Goal: Information Seeking & Learning: Understand process/instructions

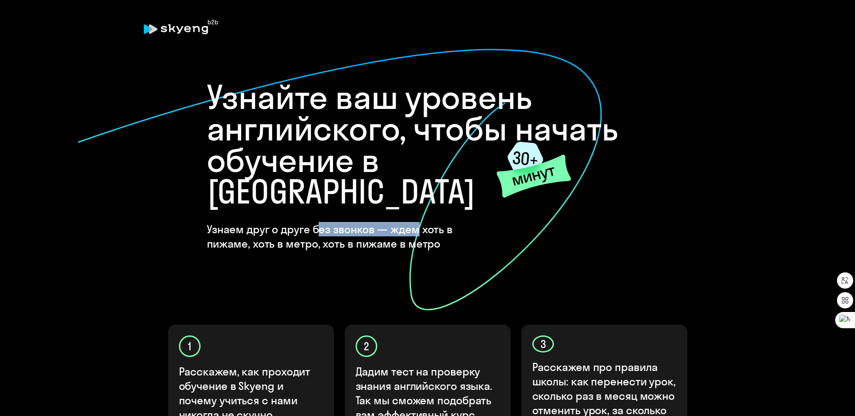
drag, startPoint x: 363, startPoint y: 198, endPoint x: 425, endPoint y: 192, distance: 62.0
click at [425, 222] on h4 "Узнаем друг о друге без звонков — ждем хоть в пижаме, хоть в метро, хоть в пижа…" at bounding box center [352, 236] width 291 height 29
drag, startPoint x: 425, startPoint y: 192, endPoint x: 367, endPoint y: 196, distance: 57.4
click at [367, 222] on h4 "Узнаем друг о друге без звонков — ждем хоть в пижаме, хоть в метро, хоть в пижа…" at bounding box center [352, 236] width 291 height 29
drag, startPoint x: 332, startPoint y: 214, endPoint x: 384, endPoint y: 214, distance: 52.3
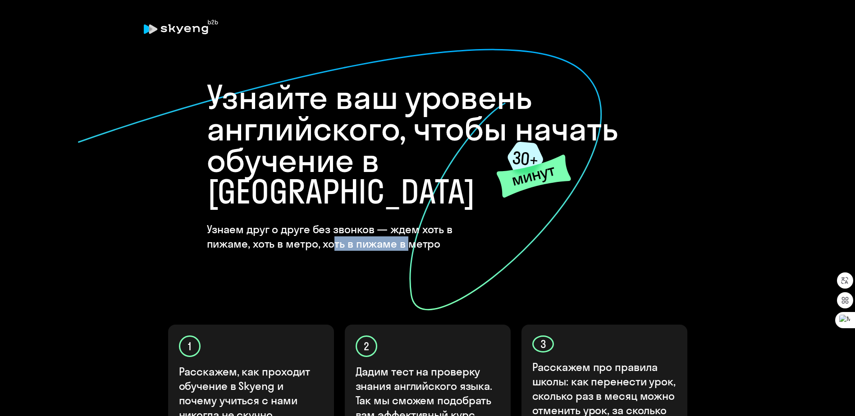
click at [384, 222] on h4 "Узнаем друг о друге без звонков — ждем хоть в пижаме, хоть в метро, хоть в пижа…" at bounding box center [352, 236] width 291 height 29
drag, startPoint x: 384, startPoint y: 214, endPoint x: 344, endPoint y: 206, distance: 40.9
click at [384, 222] on h4 "Узнаем друг о друге без звонков — ждем хоть в пижаме, хоть в метро, хоть в пижа…" at bounding box center [352, 236] width 291 height 29
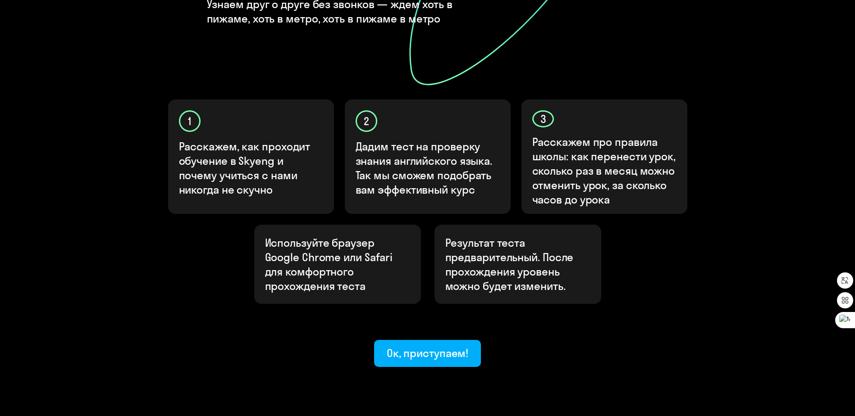
scroll to position [234, 0]
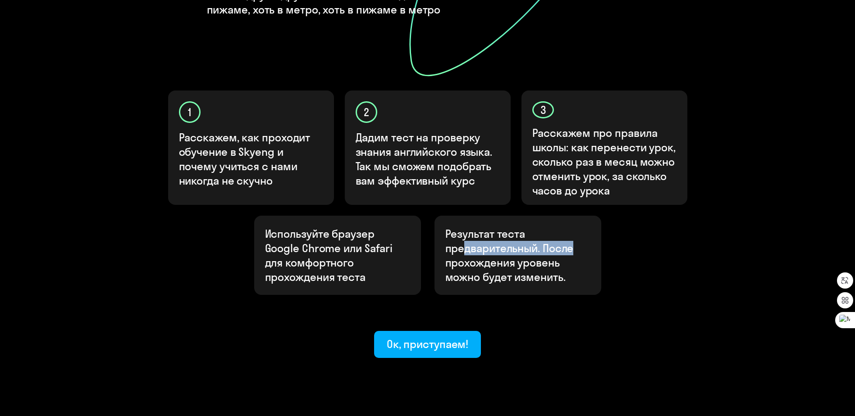
drag, startPoint x: 468, startPoint y: 220, endPoint x: 575, endPoint y: 219, distance: 107.3
click at [575, 227] on p "Результат теста предварительный. После прохождения уровень можно будет изменить." at bounding box center [517, 256] width 145 height 58
click at [393, 130] on p "Дадим тест на проверку знания английского языка. Так мы сможем подобрать вам эф…" at bounding box center [428, 159] width 145 height 58
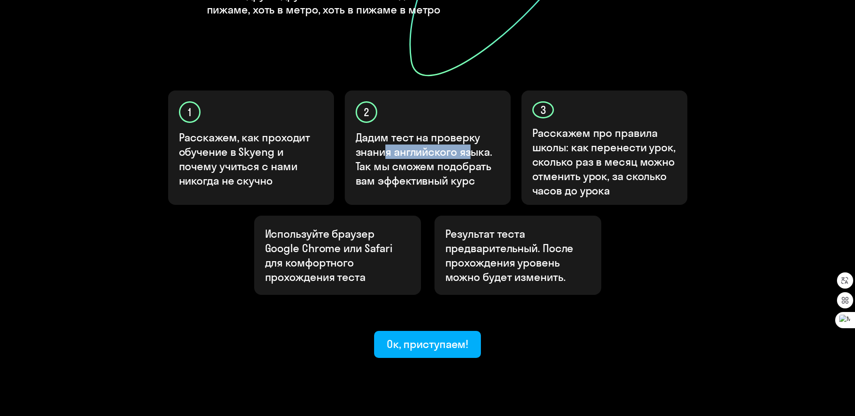
drag, startPoint x: 384, startPoint y: 114, endPoint x: 473, endPoint y: 125, distance: 89.0
click at [473, 130] on p "Дадим тест на проверку знания английского языка. Так мы сможем подобрать вам эф…" at bounding box center [428, 159] width 145 height 58
drag, startPoint x: 473, startPoint y: 125, endPoint x: 384, endPoint y: 133, distance: 89.1
click at [474, 130] on p "Дадим тест на проверку знания английского языка. Так мы сможем подобрать вам эф…" at bounding box center [428, 159] width 145 height 58
drag, startPoint x: 384, startPoint y: 133, endPoint x: 455, endPoint y: 140, distance: 71.6
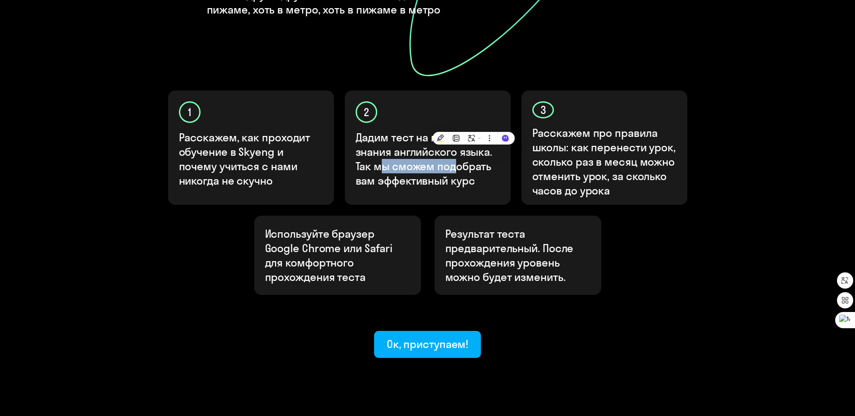
click at [454, 140] on p "Дадим тест на проверку знания английского языка. Так мы сможем подобрать вам эф…" at bounding box center [428, 159] width 145 height 58
drag, startPoint x: 455, startPoint y: 140, endPoint x: 410, endPoint y: 160, distance: 49.1
click at [410, 160] on div "2 Дадим тест на проверку знания английского языка. Так мы сможем подобрать вам …" at bounding box center [428, 148] width 166 height 114
drag, startPoint x: 573, startPoint y: 116, endPoint x: 628, endPoint y: 122, distance: 55.4
click at [628, 126] on p "Расскажем про правила школы: как перенести урок, сколько раз в месяц можно отме…" at bounding box center [604, 162] width 145 height 72
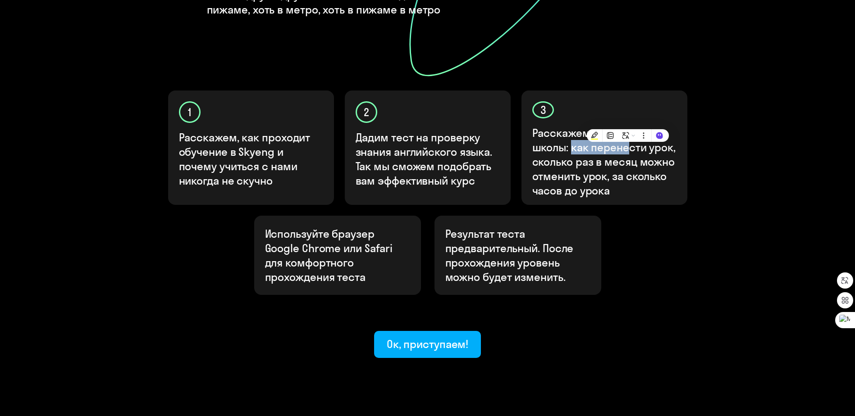
drag, startPoint x: 628, startPoint y: 122, endPoint x: 603, endPoint y: 127, distance: 25.6
click at [628, 126] on p "Расскажем про правила школы: как перенести урок, сколько раз в месяц можно отме…" at bounding box center [604, 162] width 145 height 72
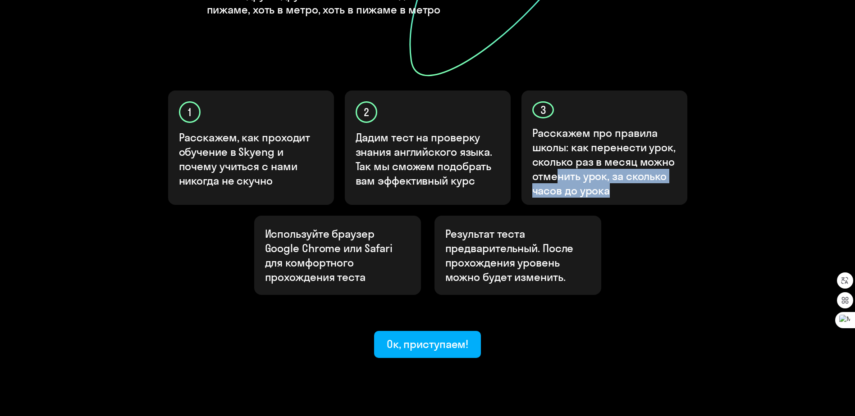
drag, startPoint x: 557, startPoint y: 147, endPoint x: 625, endPoint y: 153, distance: 67.8
click at [625, 153] on p "Расскажем про правила школы: как перенести урок, сколько раз в месяц можно отме…" at bounding box center [604, 162] width 145 height 72
click at [558, 138] on p "Расскажем про правила школы: как перенести урок, сколько раз в месяц можно отме…" at bounding box center [604, 162] width 145 height 72
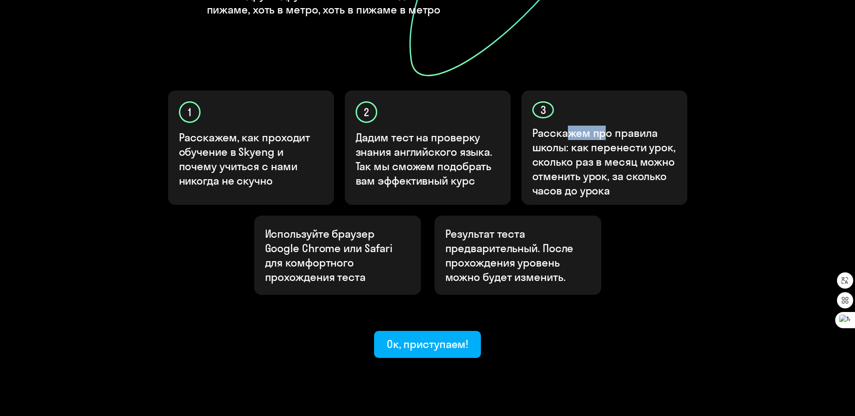
drag, startPoint x: 565, startPoint y: 105, endPoint x: 606, endPoint y: 105, distance: 41.0
click at [606, 126] on p "Расскажем про правила школы: как перенести урок, сколько раз в месяц можно отме…" at bounding box center [604, 162] width 145 height 72
drag, startPoint x: 606, startPoint y: 105, endPoint x: 546, endPoint y: 118, distance: 61.5
click at [570, 116] on icon at bounding box center [572, 118] width 8 height 8
click at [618, 146] on p "Расска жем пр о правила школы: как перенести урок, сколько раз в месяц можно от…" at bounding box center [604, 162] width 145 height 72
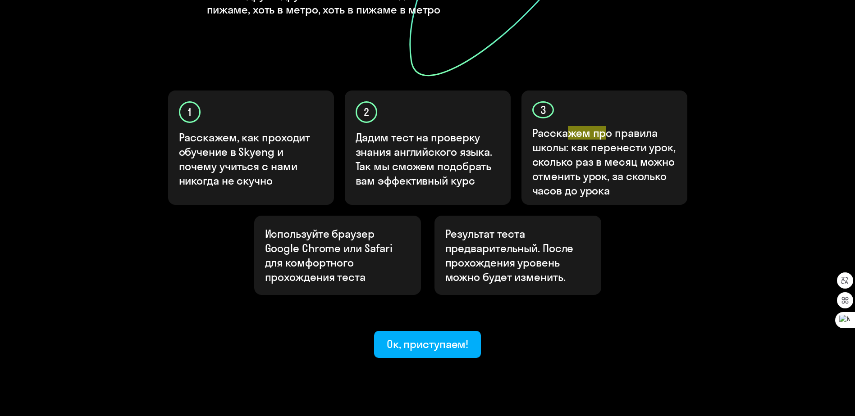
click at [617, 155] on p "Расска жем пр о правила школы: как перенести урок, сколько раз в месяц можно от…" at bounding box center [604, 162] width 145 height 72
click at [437, 337] on div "Ок, приступаем!" at bounding box center [428, 344] width 82 height 14
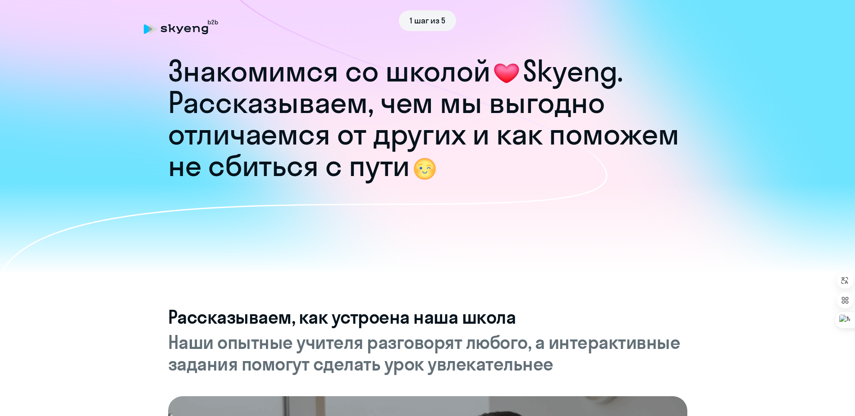
drag, startPoint x: 336, startPoint y: 107, endPoint x: 599, endPoint y: 110, distance: 262.3
click at [599, 110] on h1 "Рассказываем, чем мы выгодно отличаемся от других и как поможем не сбиться с пу…" at bounding box center [427, 134] width 519 height 95
click at [670, 151] on h1 "Рассказываем, чем мы выгодно отличаемся от других и как поможем не сбиться с пу…" at bounding box center [427, 134] width 519 height 95
drag, startPoint x: 352, startPoint y: 145, endPoint x: 640, endPoint y: 145, distance: 287.6
click at [637, 145] on h1 "Рассказываем, чем мы выгодно отличаемся от других и как поможем не сбиться с пу…" at bounding box center [427, 134] width 519 height 95
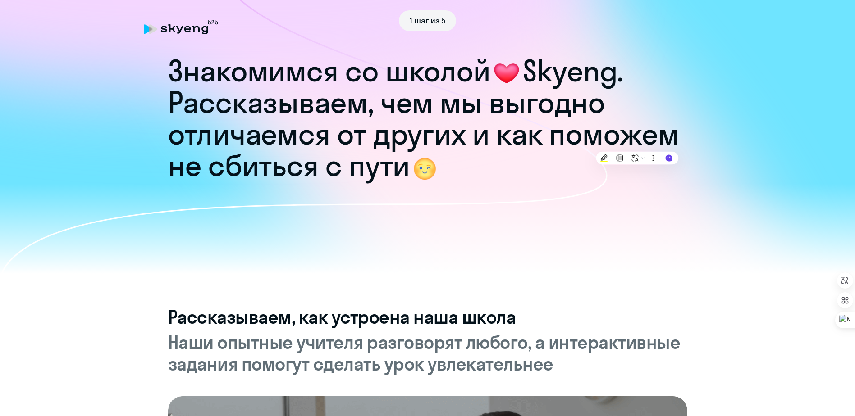
drag, startPoint x: 640, startPoint y: 145, endPoint x: 627, endPoint y: 204, distance: 60.8
click at [627, 204] on div at bounding box center [427, 229] width 855 height 90
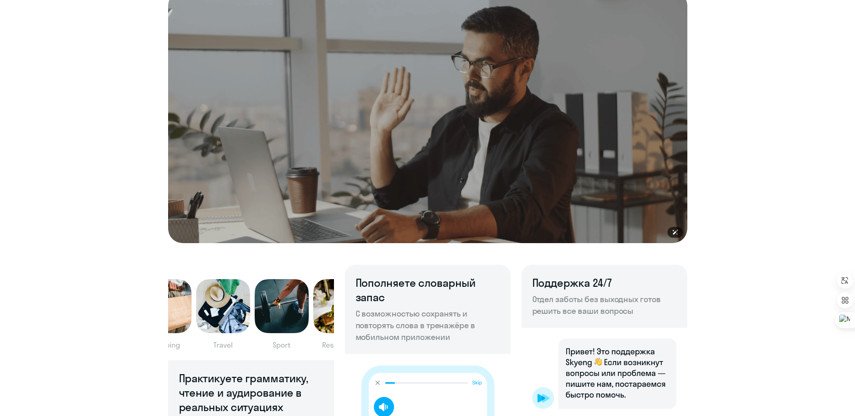
scroll to position [180, 0]
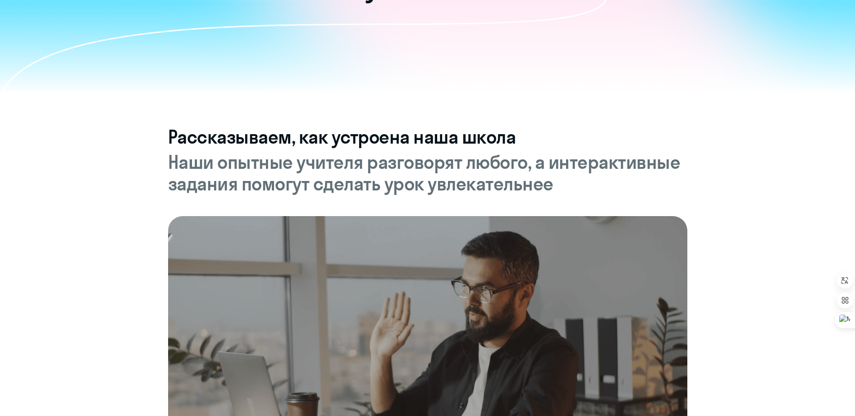
drag, startPoint x: 236, startPoint y: 163, endPoint x: 581, endPoint y: 165, distance: 345.7
click at [581, 165] on h5 "Наши опытные учителя разговорят любого, а интерактивные задания помогут сделать…" at bounding box center [427, 172] width 519 height 43
click at [449, 166] on h5 "Наши опытные учителя разговорят любого, а интерактивные задания помогут сделать…" at bounding box center [427, 172] width 519 height 43
drag, startPoint x: 330, startPoint y: 182, endPoint x: 439, endPoint y: 193, distance: 109.6
click at [439, 193] on h5 "Наши опытные учителя разговорят любого, а интерактивные задания помогут сделать…" at bounding box center [427, 172] width 519 height 43
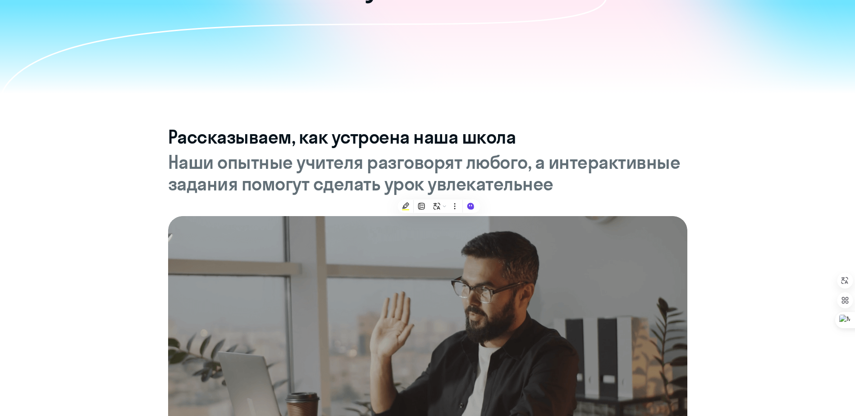
drag, startPoint x: 439, startPoint y: 193, endPoint x: 339, endPoint y: 181, distance: 100.7
click at [339, 181] on h5 "Наши опытные учителя разговорят любого, а интерактивные задания помогут сделать…" at bounding box center [427, 172] width 519 height 43
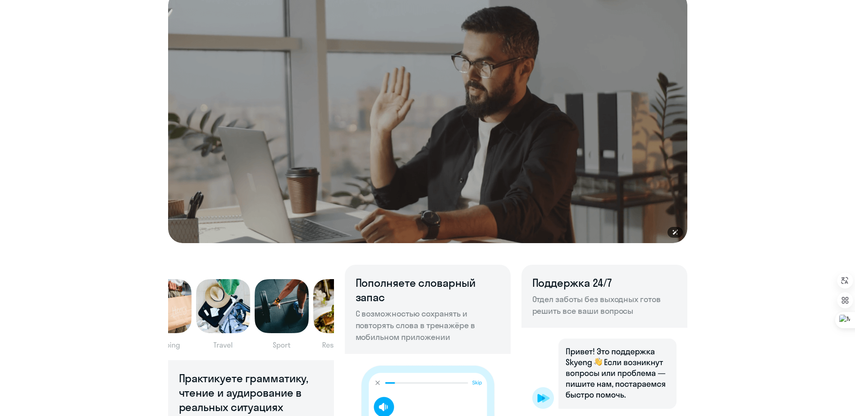
scroll to position [586, 0]
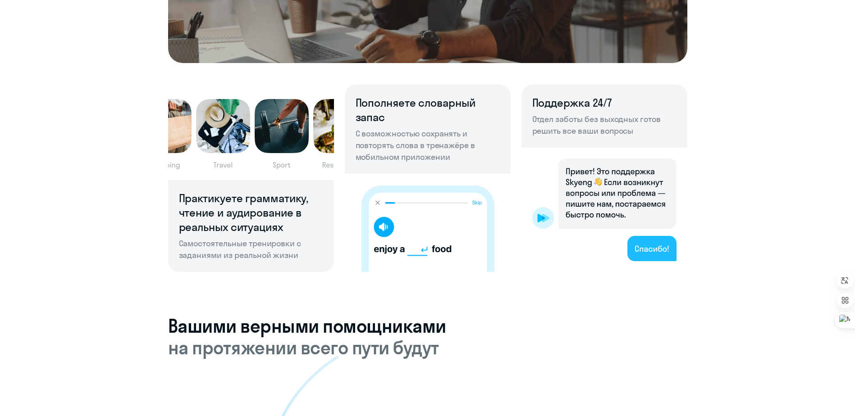
drag, startPoint x: 223, startPoint y: 214, endPoint x: 266, endPoint y: 214, distance: 43.3
click at [266, 214] on h6 "Практикуете грамматику, чтение и аудирование в реальных ситуациях" at bounding box center [251, 212] width 144 height 43
drag, startPoint x: 266, startPoint y: 214, endPoint x: 271, endPoint y: 216, distance: 5.3
click at [194, 231] on h6 "Практикуете грамматику, чтение и аудирование в реальных ситуациях" at bounding box center [251, 212] width 144 height 43
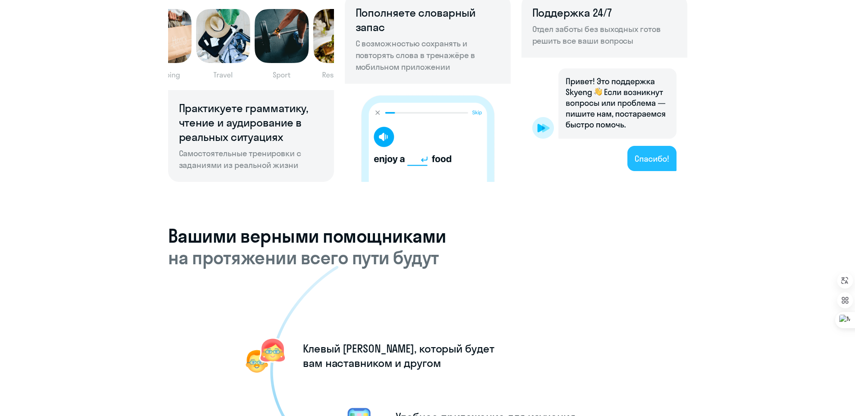
scroll to position [766, 0]
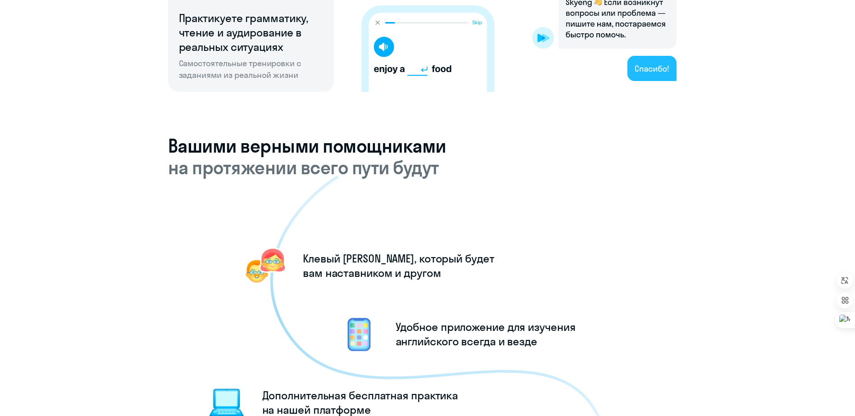
drag, startPoint x: 220, startPoint y: 169, endPoint x: 470, endPoint y: 175, distance: 250.2
click at [470, 175] on h5 "на протяжении всего пути будут" at bounding box center [427, 168] width 519 height 22
drag, startPoint x: 470, startPoint y: 175, endPoint x: 377, endPoint y: 223, distance: 104.0
click at [383, 232] on icon at bounding box center [440, 352] width 341 height 352
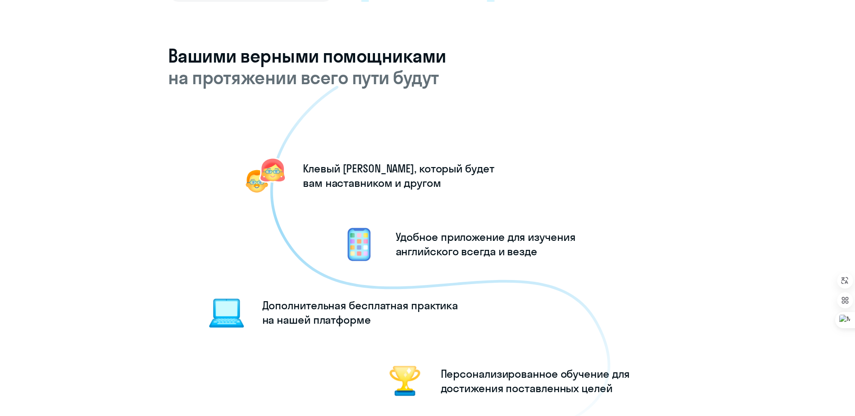
drag, startPoint x: 350, startPoint y: 168, endPoint x: 481, endPoint y: 167, distance: 131.2
click at [481, 167] on icon at bounding box center [440, 262] width 341 height 352
click at [334, 181] on icon at bounding box center [440, 262] width 341 height 352
drag, startPoint x: 388, startPoint y: 238, endPoint x: 547, endPoint y: 242, distance: 159.2
click at [547, 242] on icon at bounding box center [440, 262] width 341 height 352
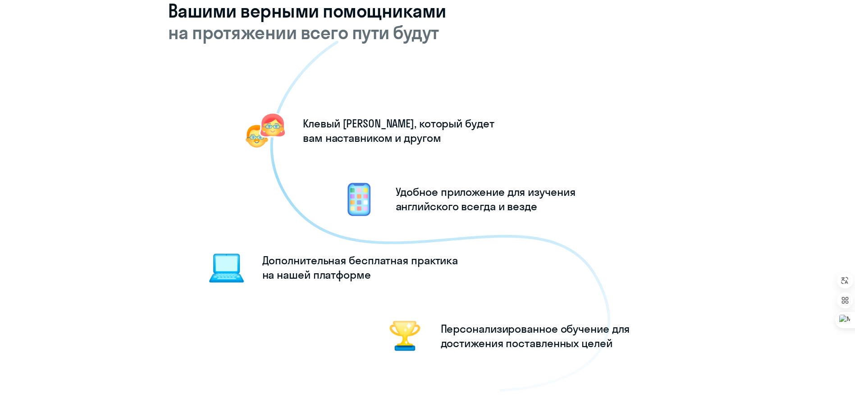
scroll to position [947, 0]
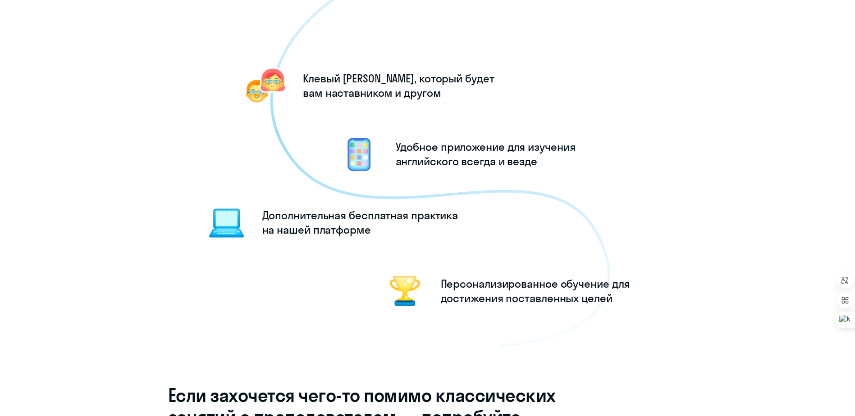
click at [455, 219] on icon at bounding box center [440, 171] width 341 height 352
click at [455, 220] on icon at bounding box center [440, 171] width 341 height 352
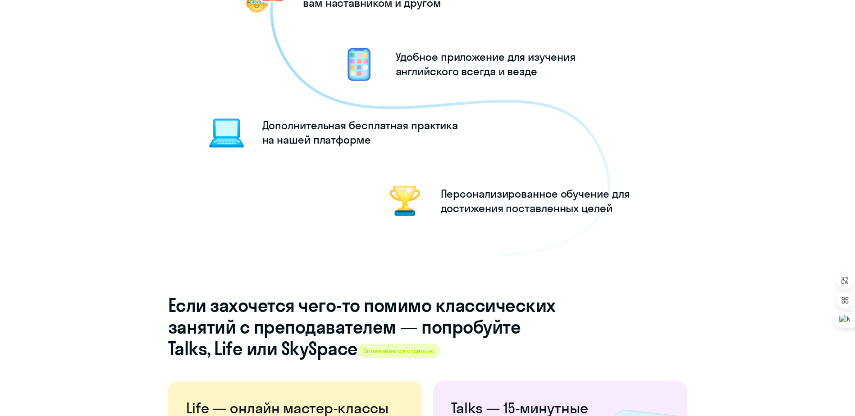
drag, startPoint x: 468, startPoint y: 192, endPoint x: 636, endPoint y: 195, distance: 168.2
click at [636, 195] on div "Вашими верными помощниками на протяжении всего пути будут Клевый тичер, который…" at bounding box center [427, 44] width 519 height 358
drag, startPoint x: 636, startPoint y: 195, endPoint x: 631, endPoint y: 196, distance: 5.1
click at [636, 195] on p "Персонализированное обучение для достижения поставленных целей" at bounding box center [546, 201] width 210 height 29
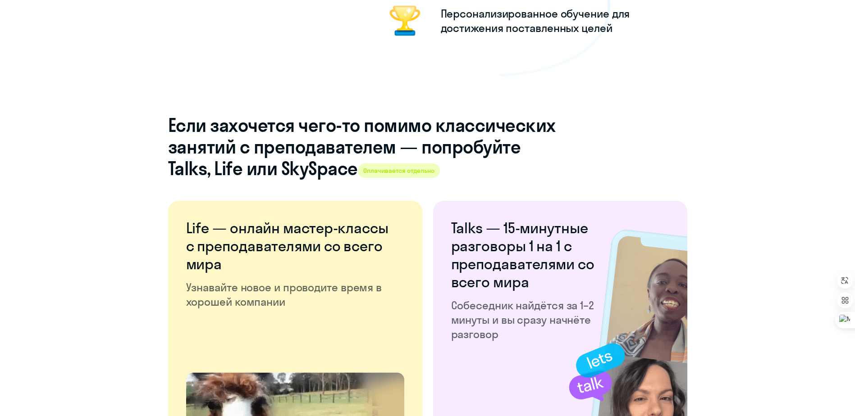
drag, startPoint x: 328, startPoint y: 169, endPoint x: 334, endPoint y: 169, distance: 5.4
click at [334, 169] on h4 "Если захочется чего-то помимо классических занятий с преподавателем — попробуйт…" at bounding box center [362, 146] width 388 height 65
drag, startPoint x: 334, startPoint y: 169, endPoint x: 289, endPoint y: 169, distance: 44.6
click at [289, 169] on h4 "Если захочется чего-то помимо классических занятий с преподавателем — попробуйт…" at bounding box center [362, 146] width 388 height 65
click at [300, 172] on h4 "Если захочется чего-то помимо классических занятий с преподавателем — попробуйт…" at bounding box center [362, 146] width 388 height 65
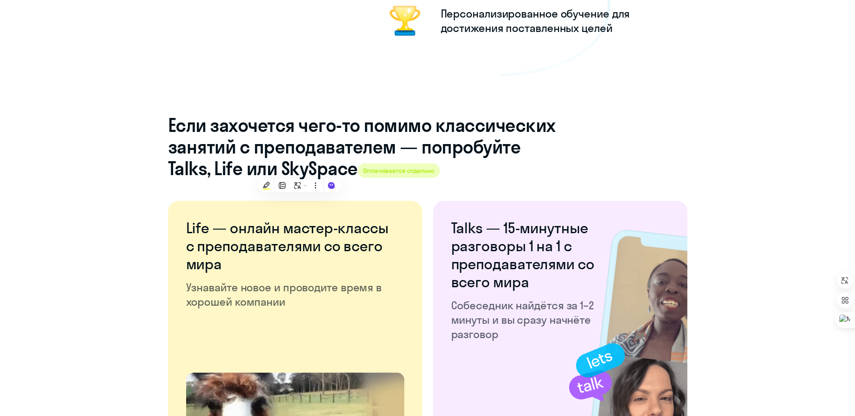
drag, startPoint x: 300, startPoint y: 172, endPoint x: 295, endPoint y: 167, distance: 6.7
click at [300, 172] on h4 "Если захочется чего-то помимо классических занятий с преподавателем — попробуйт…" at bounding box center [362, 146] width 388 height 65
click at [263, 143] on h4 "Если захочется чего-то помимо классических занятий с преподавателем — попробуйт…" at bounding box center [362, 146] width 388 height 65
drag, startPoint x: 207, startPoint y: 169, endPoint x: 240, endPoint y: 169, distance: 33.4
click at [240, 169] on h4 "Если захочется чего-то помимо классических занятий с преподавателем — попробуйт…" at bounding box center [362, 146] width 388 height 65
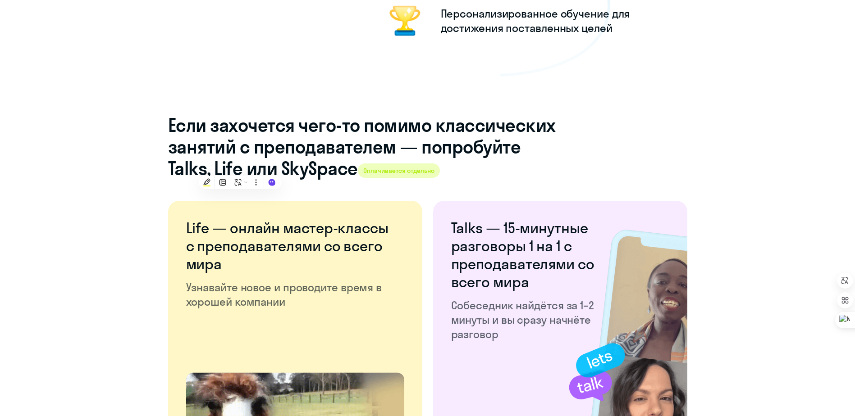
drag, startPoint x: 240, startPoint y: 169, endPoint x: 205, endPoint y: 158, distance: 37.2
click at [201, 159] on h4 "Если захочется чего-то помимо классических занятий с преподавателем — попробуйт…" at bounding box center [362, 146] width 388 height 65
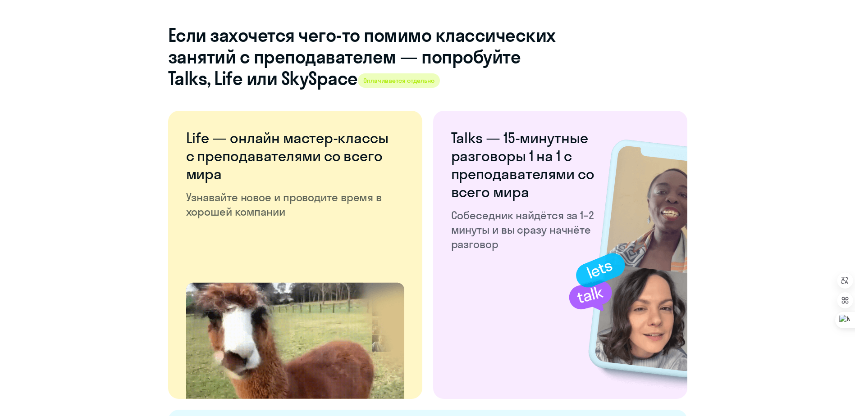
drag, startPoint x: 451, startPoint y: 142, endPoint x: 489, endPoint y: 139, distance: 37.5
click at [489, 139] on h6 "Talks — 15-минутные разговоры 1 на 1 с преподавателями со всего мира" at bounding box center [523, 165] width 144 height 72
drag, startPoint x: 489, startPoint y: 139, endPoint x: 559, endPoint y: 145, distance: 71.0
click at [559, 145] on h6 "Talks — 15-минутные разговоры 1 на 1 с преподавателями со всего мира" at bounding box center [523, 165] width 144 height 72
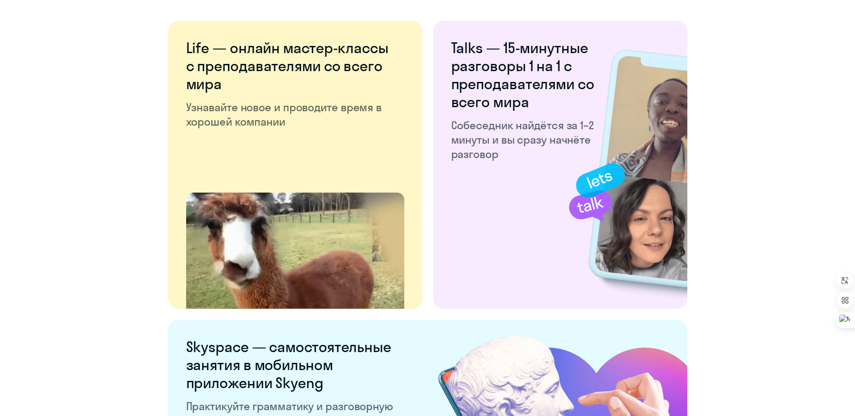
drag, startPoint x: 523, startPoint y: 129, endPoint x: 545, endPoint y: 129, distance: 22.1
click at [545, 129] on p "Собеседник найдётся за 1–2 минуты и вы сразу начнёте разговор" at bounding box center [523, 139] width 144 height 43
drag, startPoint x: 545, startPoint y: 129, endPoint x: 485, endPoint y: 179, distance: 77.7
click at [485, 179] on div "Talks — 15-минутные разговоры 1 на 1 с преподавателями со всего мира Собеседник…" at bounding box center [560, 165] width 254 height 288
drag, startPoint x: 476, startPoint y: 143, endPoint x: 517, endPoint y: 140, distance: 40.7
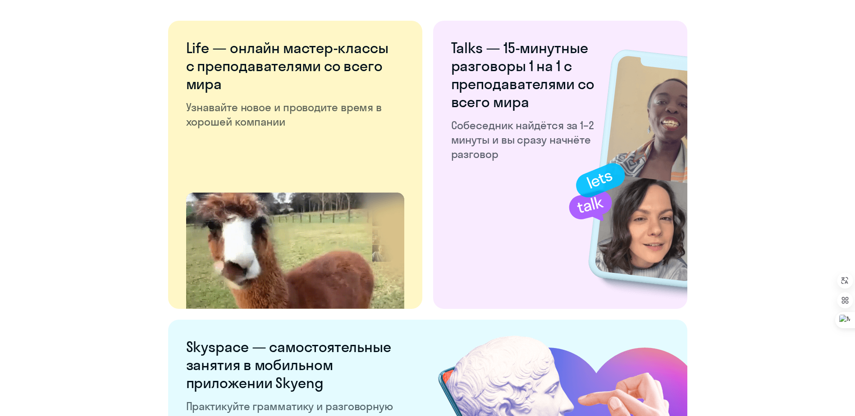
click at [517, 140] on p "Собеседник найдётся за 1–2 минуты и вы сразу начнёте разговор" at bounding box center [523, 139] width 144 height 43
drag, startPoint x: 517, startPoint y: 140, endPoint x: 503, endPoint y: 180, distance: 42.8
click at [503, 180] on div "Talks — 15-минутные разговоры 1 на 1 с преподавателями со всего мира Собеседник…" at bounding box center [560, 165] width 254 height 288
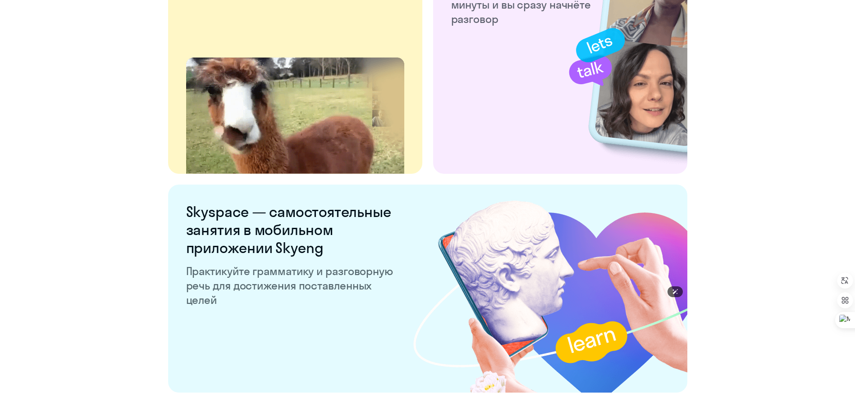
scroll to position [1623, 0]
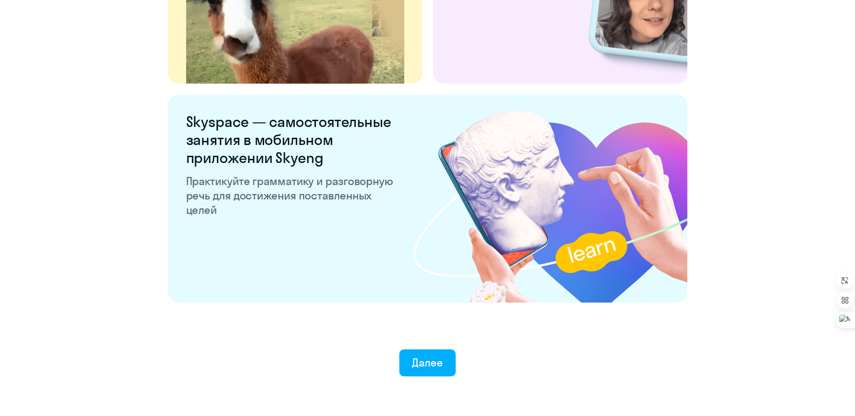
drag, startPoint x: 261, startPoint y: 142, endPoint x: 329, endPoint y: 143, distance: 67.2
click at [329, 143] on h6 "Skyspace — самостоятельные занятия в мобильном приложении Skyeng" at bounding box center [291, 140] width 210 height 54
drag, startPoint x: 329, startPoint y: 143, endPoint x: 242, endPoint y: 151, distance: 87.4
click at [240, 148] on h6 "Skyspace — самостоятельные занятия в мобильном приложении Skyeng" at bounding box center [291, 140] width 210 height 54
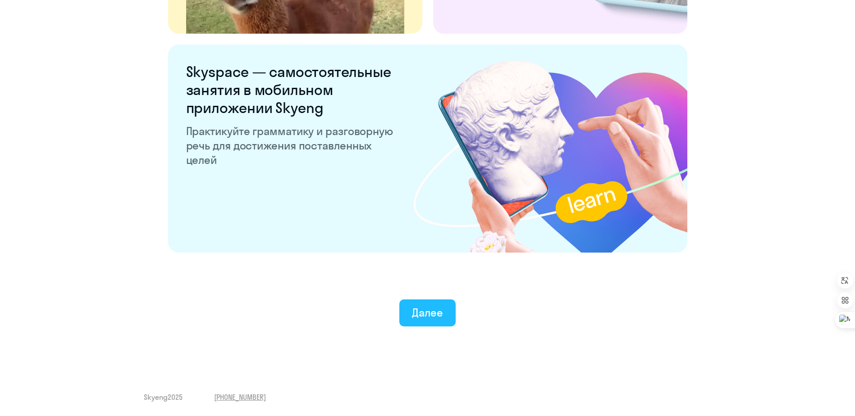
click at [431, 316] on div "Далее" at bounding box center [427, 313] width 31 height 14
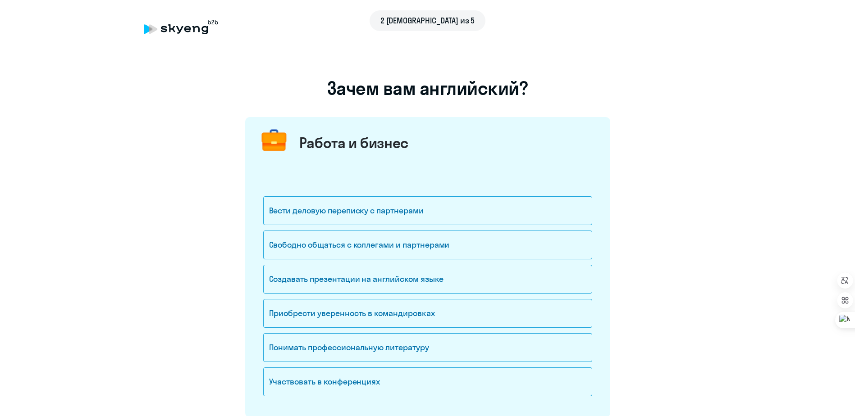
scroll to position [90, 0]
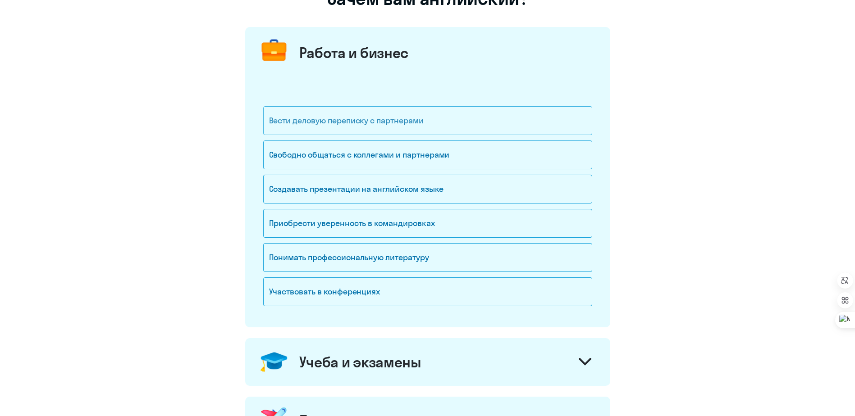
click at [371, 123] on div "Вести деловую переписку с партнерами" at bounding box center [427, 120] width 329 height 29
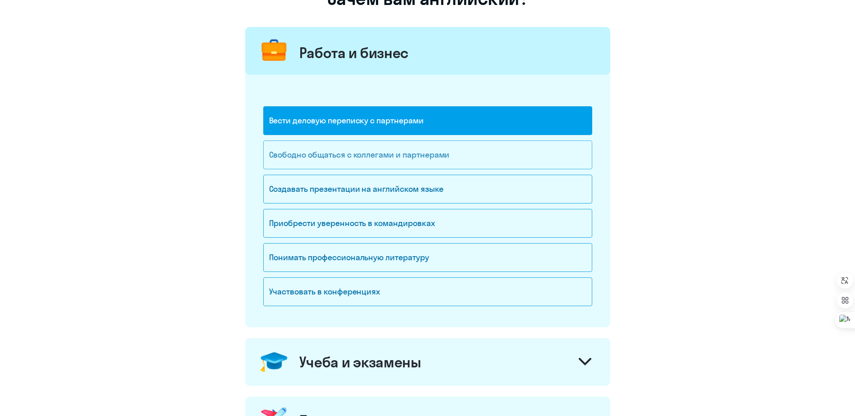
click at [403, 160] on div "Свободно общаться с коллегами и партнерами" at bounding box center [427, 155] width 329 height 29
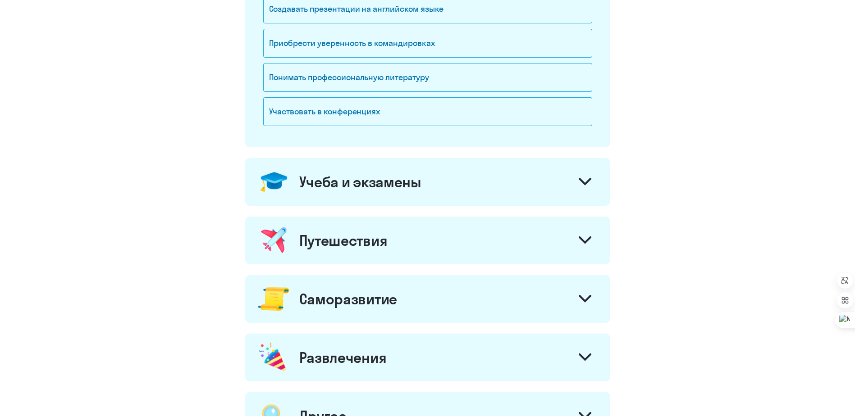
scroll to position [361, 0]
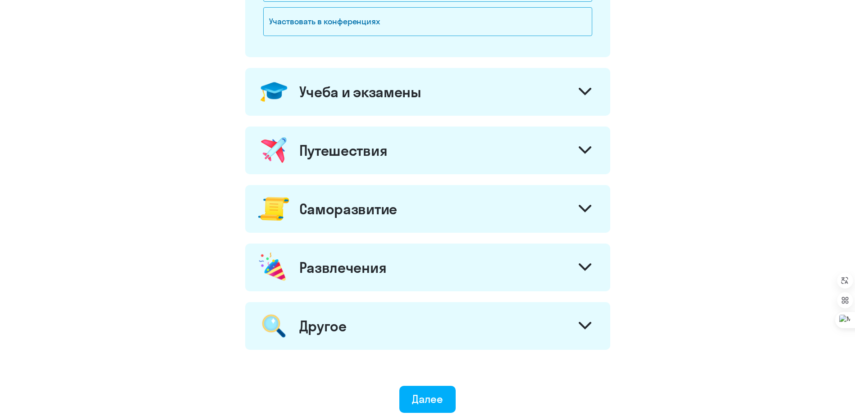
click at [389, 210] on div "Саморазвитие" at bounding box center [348, 209] width 98 height 18
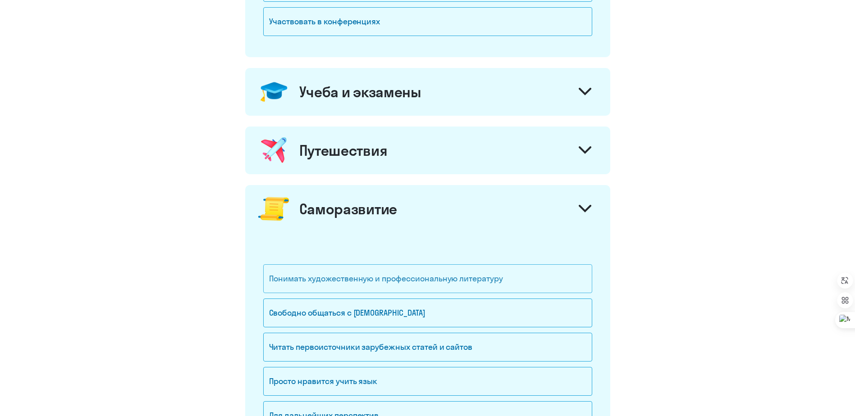
scroll to position [451, 0]
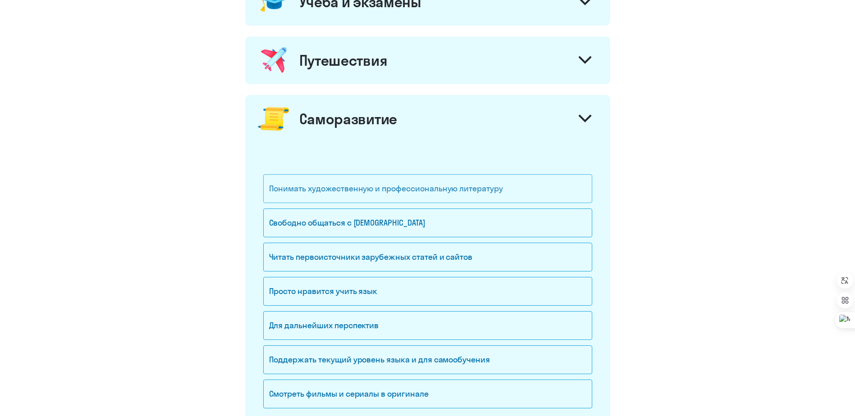
click at [366, 192] on div "Понимать художественную и профессиональную литературу" at bounding box center [427, 188] width 329 height 29
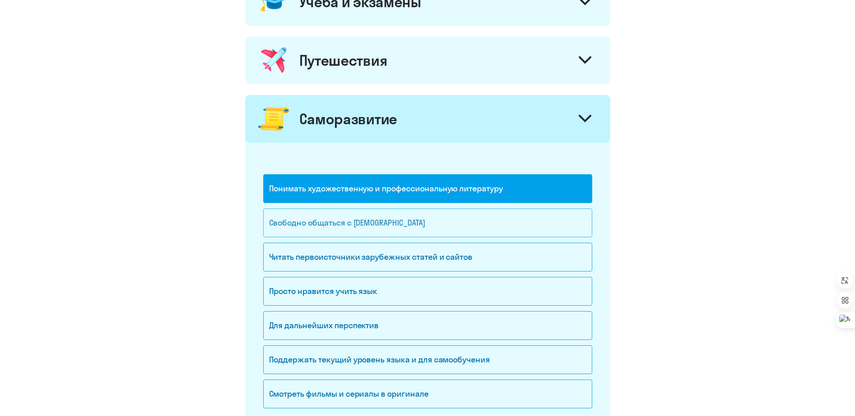
click at [354, 223] on div "Свободно общаться с [DEMOGRAPHIC_DATA]" at bounding box center [427, 223] width 329 height 29
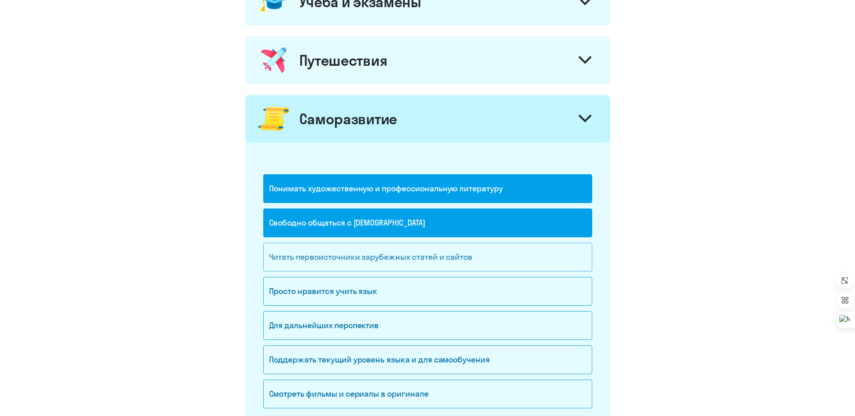
scroll to position [541, 0]
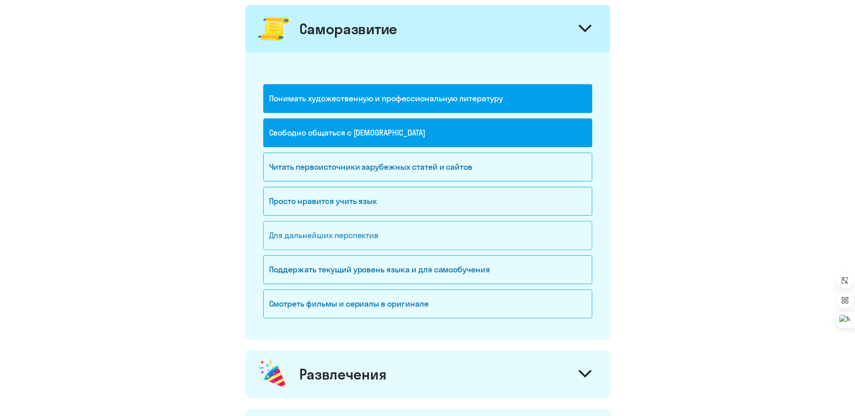
click at [356, 237] on div "Для дальнейших перспектив" at bounding box center [427, 235] width 329 height 29
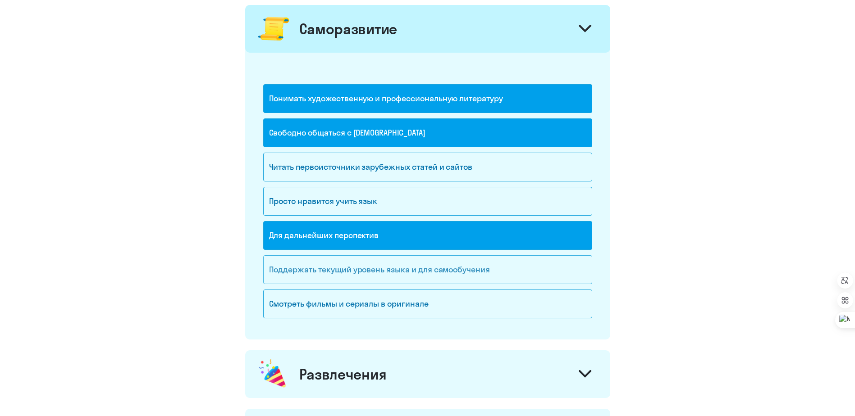
click at [363, 271] on div "Поддержать текущий уровень языка и для cамообучения" at bounding box center [427, 270] width 329 height 29
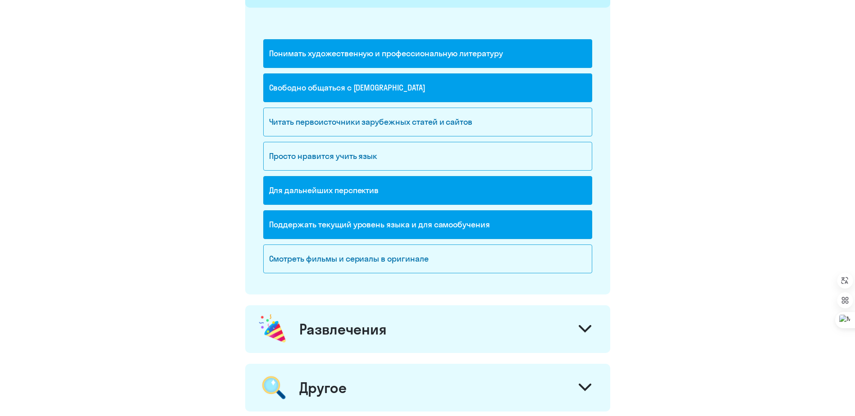
scroll to position [731, 0]
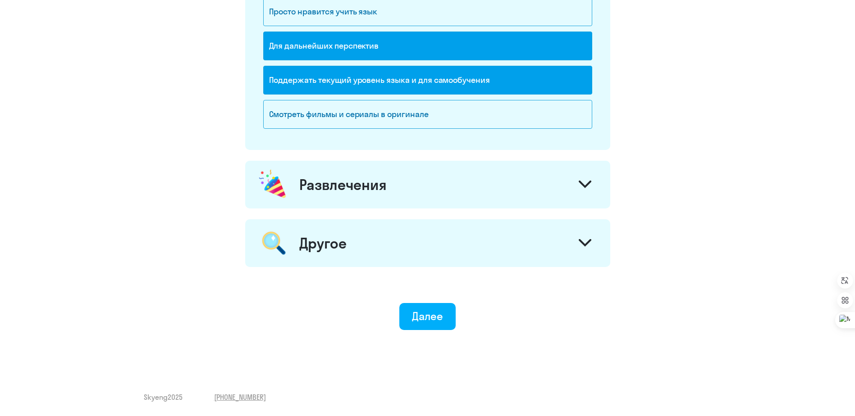
click at [383, 194] on div "Развлечения" at bounding box center [427, 185] width 365 height 48
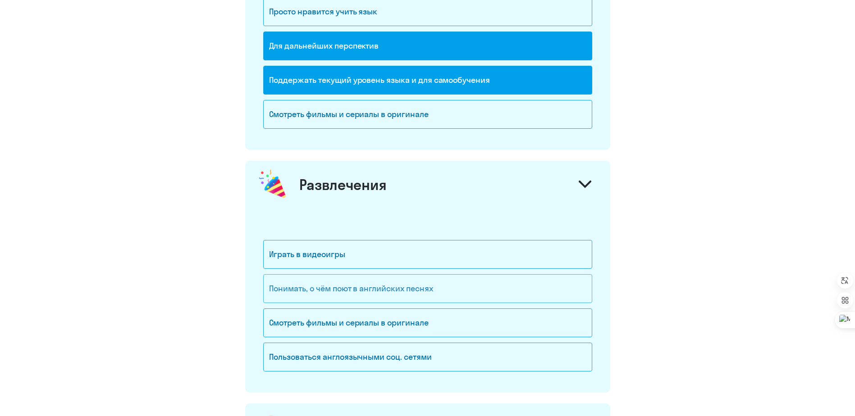
scroll to position [821, 0]
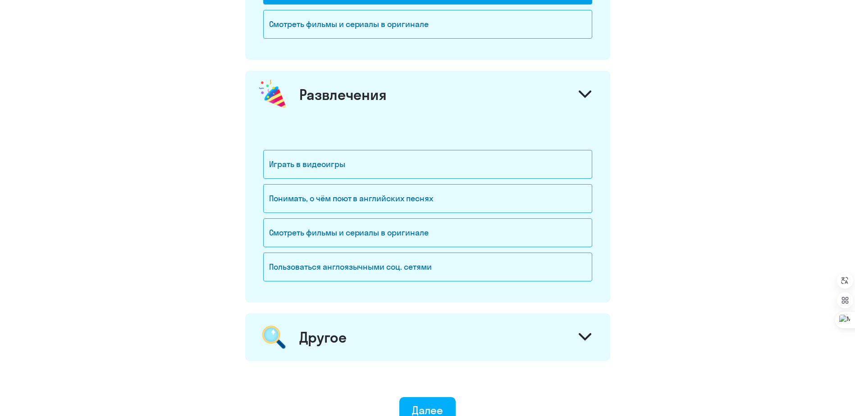
click at [367, 334] on div "Другое" at bounding box center [427, 338] width 365 height 48
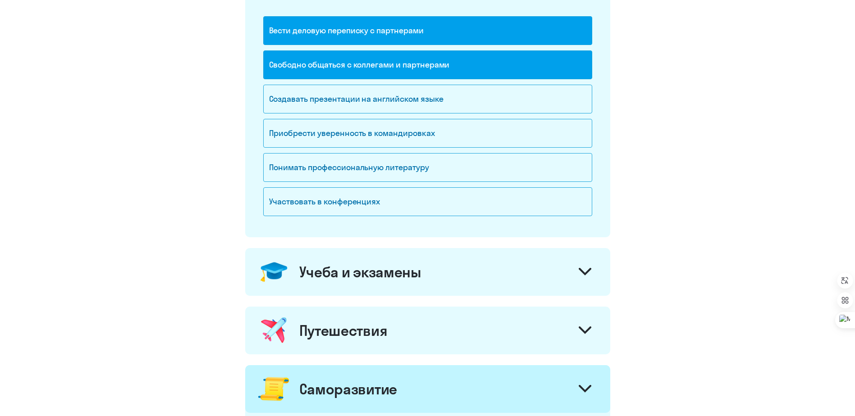
scroll to position [316, 0]
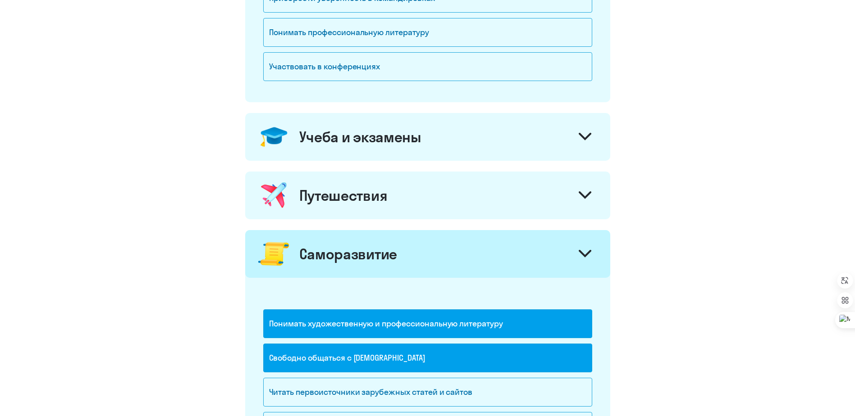
click at [366, 135] on div "Учеба и экзамены" at bounding box center [360, 137] width 122 height 18
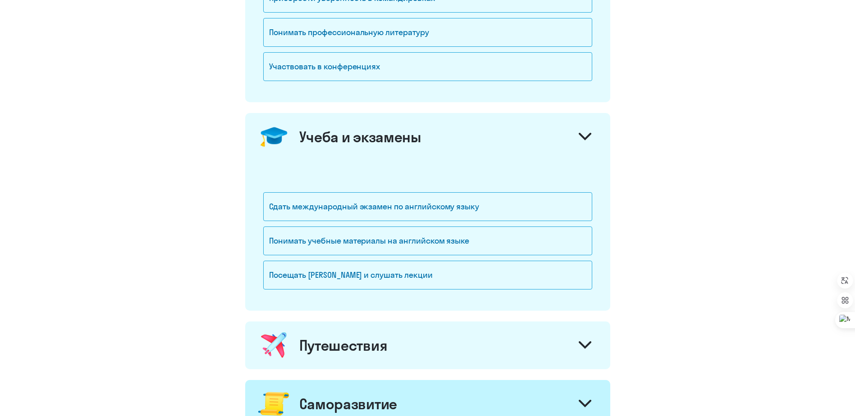
click at [366, 135] on div "Учеба и экзамены" at bounding box center [360, 137] width 122 height 18
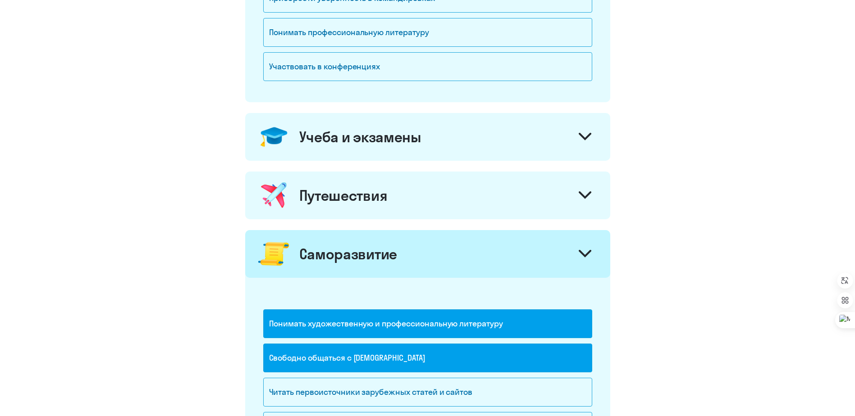
click at [361, 188] on div "Путешествия" at bounding box center [343, 196] width 88 height 18
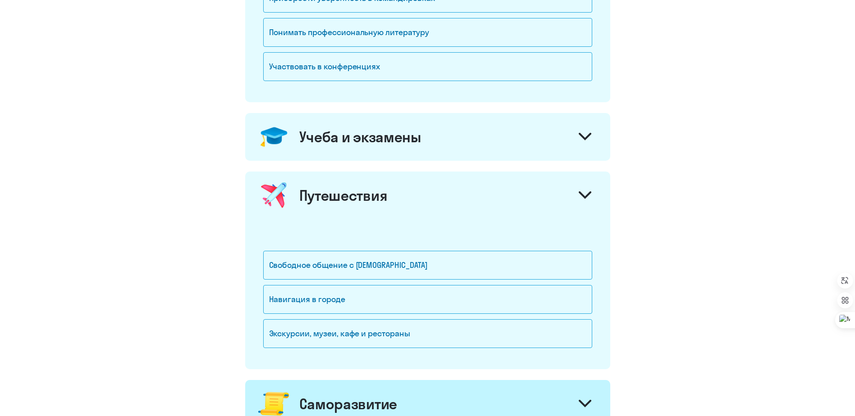
scroll to position [361, 0]
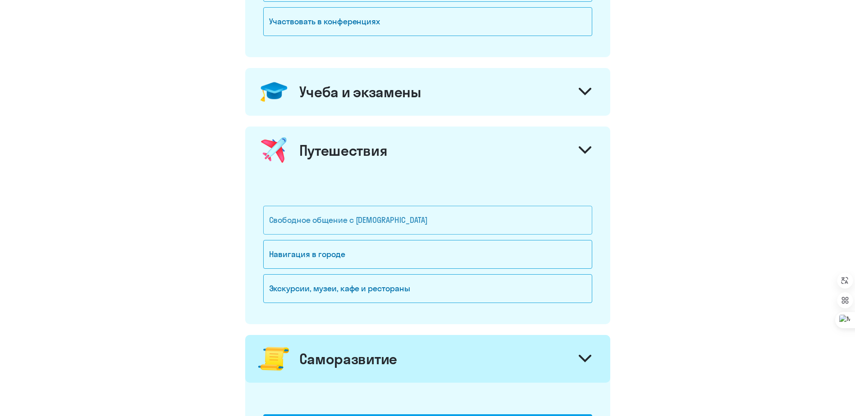
click at [333, 224] on div "Свободное общение с [DEMOGRAPHIC_DATA]" at bounding box center [427, 220] width 329 height 29
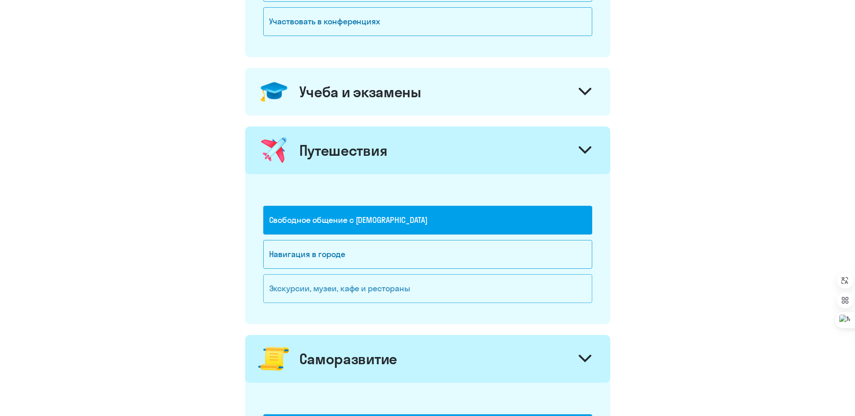
click at [360, 287] on div "Экскурсии, музеи, кафе и рестораны" at bounding box center [427, 288] width 329 height 29
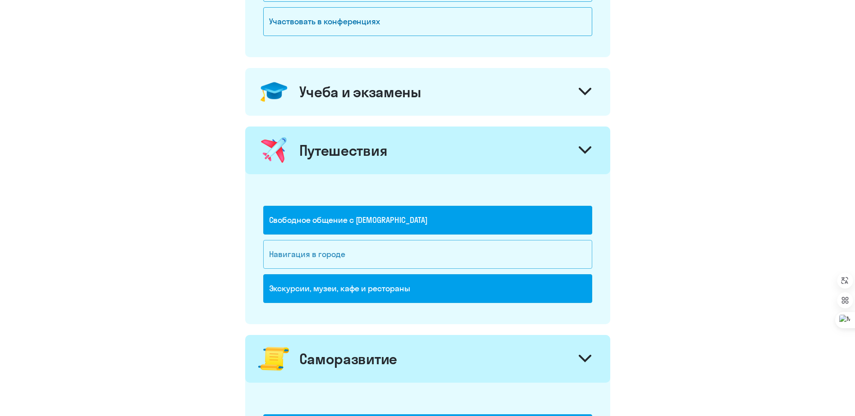
click at [324, 252] on div "Навигация в городе" at bounding box center [427, 254] width 329 height 29
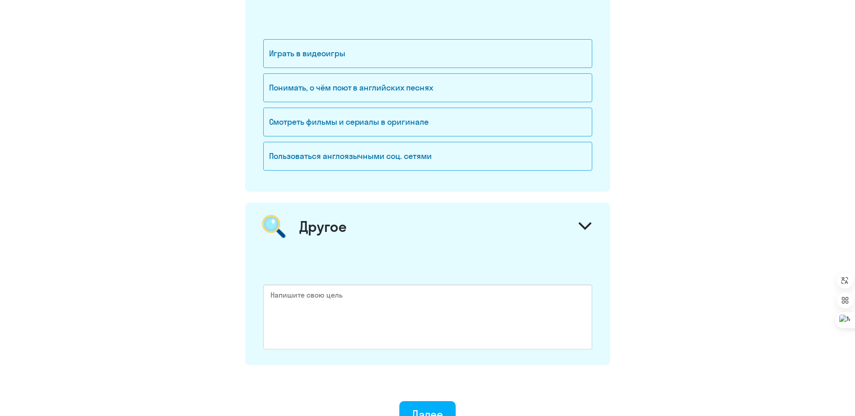
scroll to position [1180, 0]
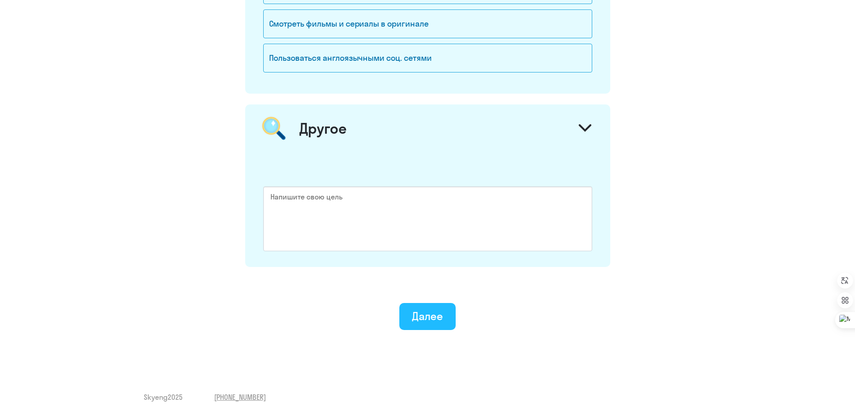
click at [412, 313] on div "Далее" at bounding box center [427, 316] width 31 height 14
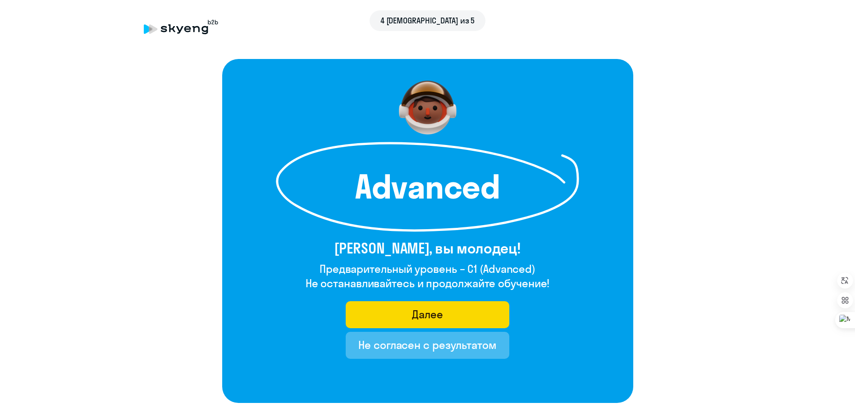
scroll to position [45, 0]
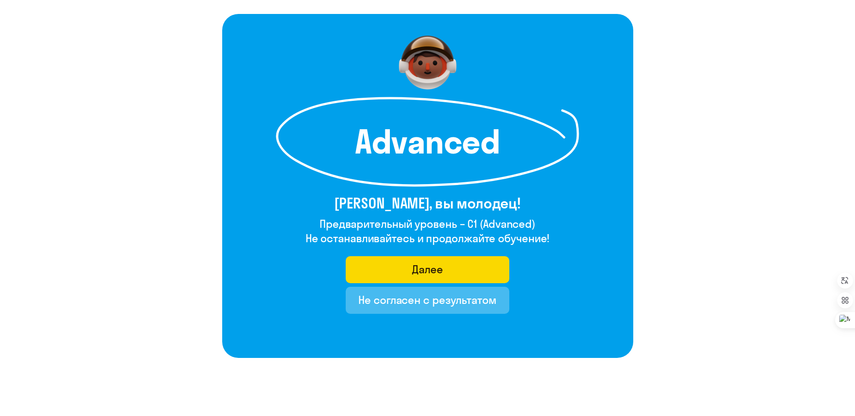
drag, startPoint x: 469, startPoint y: 223, endPoint x: 477, endPoint y: 222, distance: 8.2
click at [477, 222] on h4 "Предварительный уровень – C1 (Advanced)" at bounding box center [428, 224] width 244 height 14
drag, startPoint x: 477, startPoint y: 222, endPoint x: 469, endPoint y: 224, distance: 8.4
click at [473, 222] on h4 "Предварительный уровень – C1 (Advanced)" at bounding box center [428, 224] width 244 height 14
click at [429, 274] on div "Далее" at bounding box center [427, 269] width 31 height 14
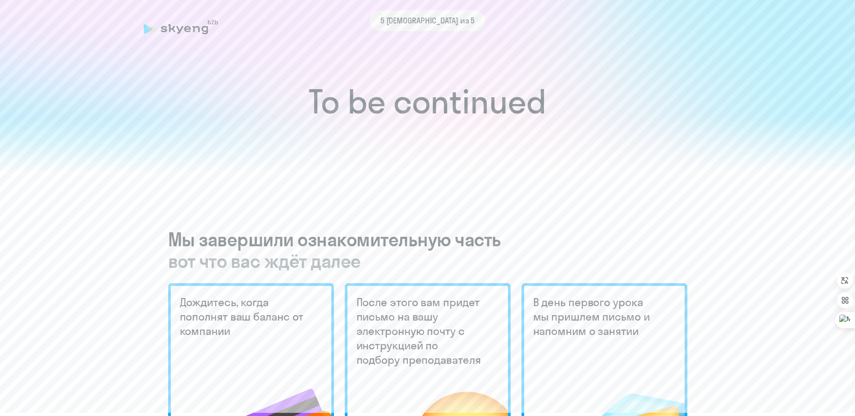
scroll to position [90, 0]
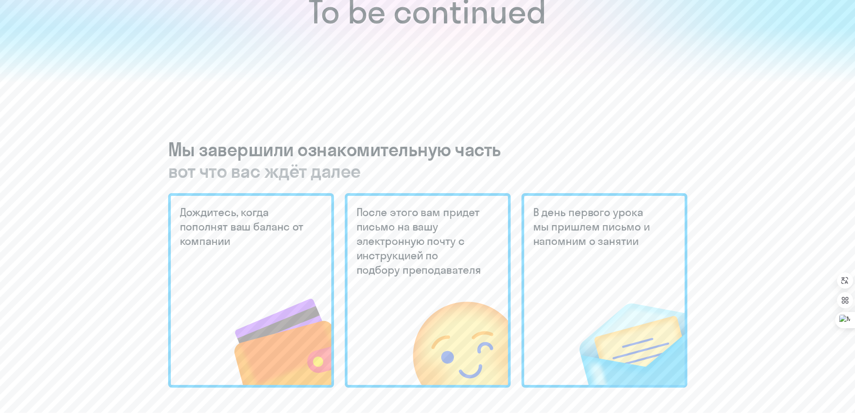
drag, startPoint x: 378, startPoint y: 224, endPoint x: 436, endPoint y: 234, distance: 59.4
click at [436, 233] on h5 "После этого вам придет письмо на вашу электронную почту с инструкцией по подбор…" at bounding box center [420, 241] width 127 height 72
click at [423, 259] on h5 "После этого вам придет письмо на вашу электронную почту с инструкцией по подбор…" at bounding box center [420, 241] width 127 height 72
drag, startPoint x: 220, startPoint y: 176, endPoint x: 392, endPoint y: 175, distance: 172.6
click at [394, 175] on span "вот что вас ждёт далее" at bounding box center [427, 171] width 519 height 22
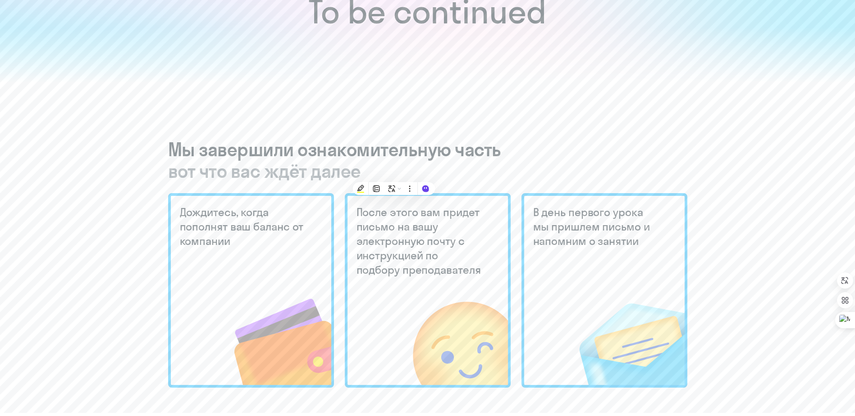
drag, startPoint x: 392, startPoint y: 175, endPoint x: 309, endPoint y: 178, distance: 83.0
click at [309, 178] on span "вот что вас ждёт далее" at bounding box center [427, 171] width 519 height 22
drag, startPoint x: 184, startPoint y: 213, endPoint x: 243, endPoint y: 249, distance: 68.8
click at [243, 249] on div "Дождитесь, когда пополнят ваш баланс от компании" at bounding box center [251, 290] width 166 height 195
click at [216, 228] on h5 "Дождитесь, когда пополнят ваш баланс от компании" at bounding box center [243, 226] width 127 height 43
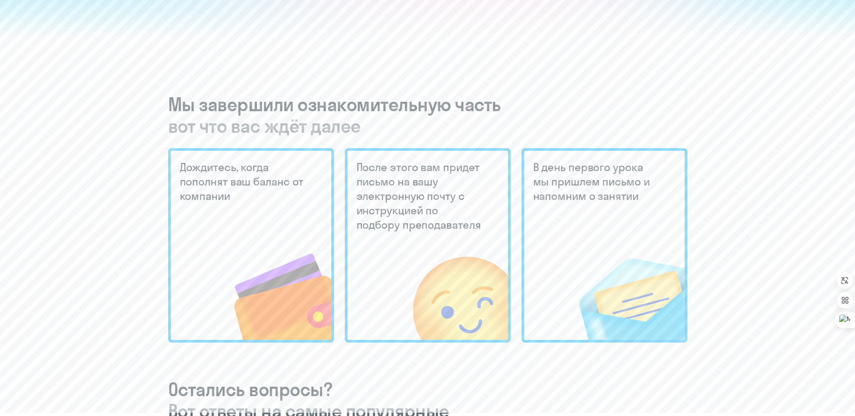
scroll to position [180, 0]
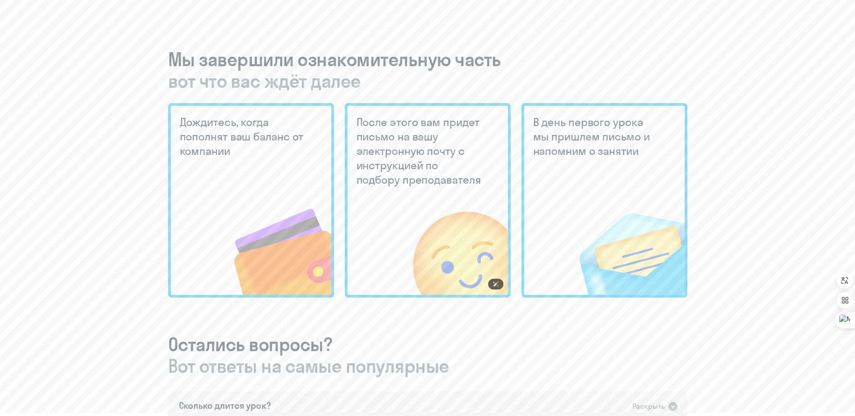
click at [437, 178] on img at bounding box center [441, 234] width 133 height 121
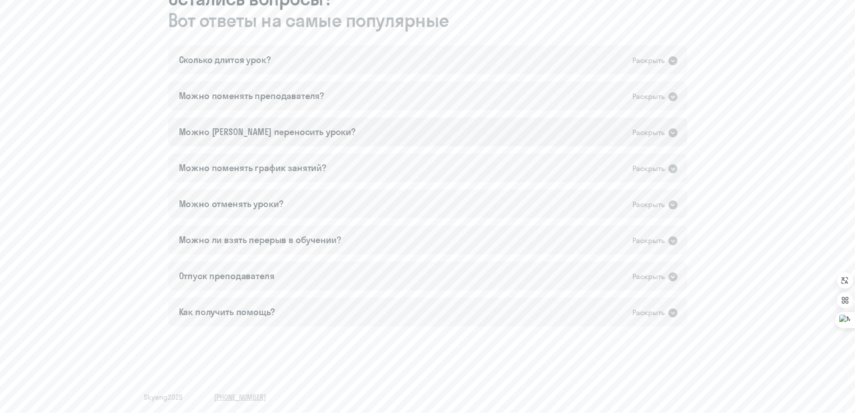
scroll to position [391, 0]
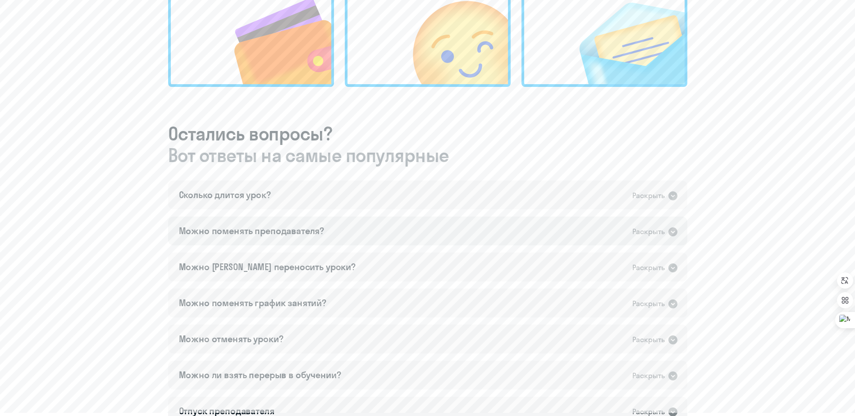
click at [298, 226] on div "Можно поменять преподавателя?" at bounding box center [252, 231] width 146 height 13
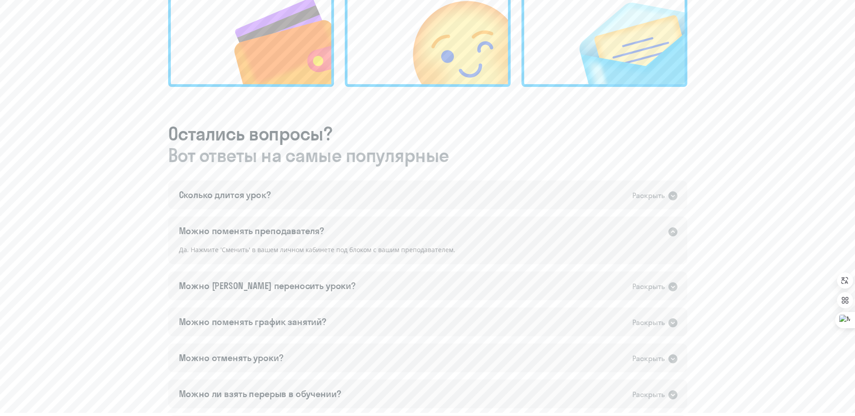
click at [298, 226] on div "Можно поменять преподавателя?" at bounding box center [252, 231] width 146 height 13
click at [270, 201] on div "Сколько длится урок?" at bounding box center [225, 195] width 92 height 13
click at [270, 193] on div "Сколько длится урок?" at bounding box center [225, 195] width 92 height 13
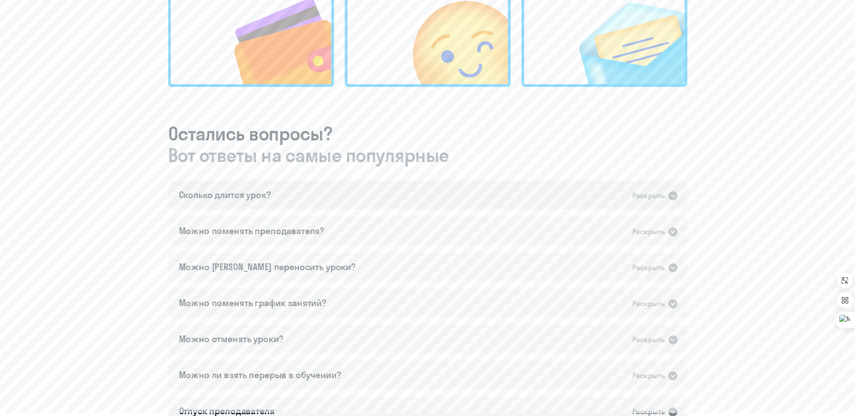
click at [270, 193] on div "Сколько длится урок?" at bounding box center [225, 195] width 92 height 13
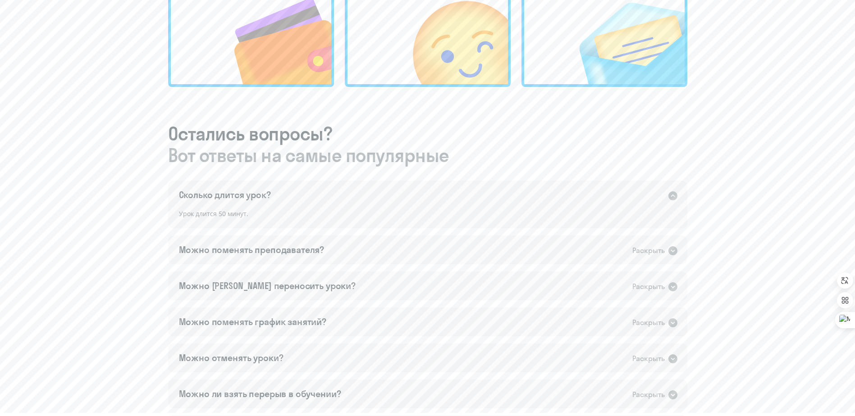
scroll to position [436, 0]
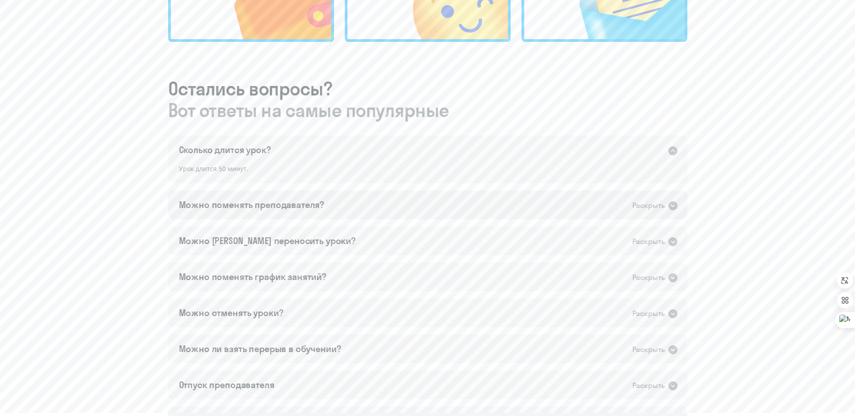
click at [273, 197] on div "Можно поменять преподавателя? Раскрыть" at bounding box center [427, 205] width 519 height 29
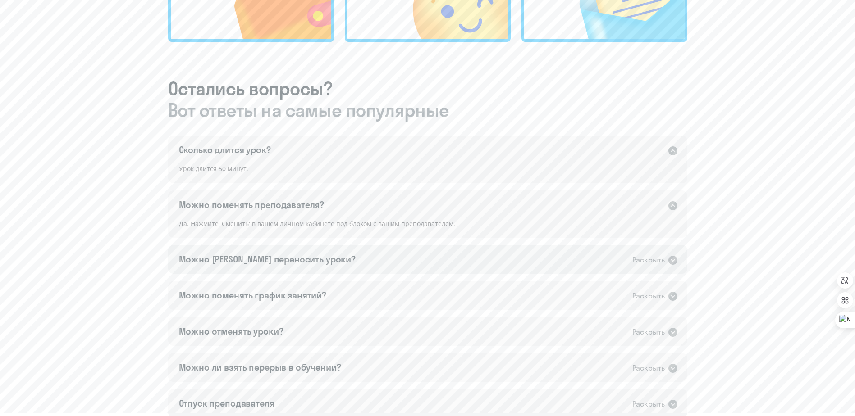
click at [294, 257] on div "Можно [PERSON_NAME] переносить уроки?" at bounding box center [267, 259] width 177 height 13
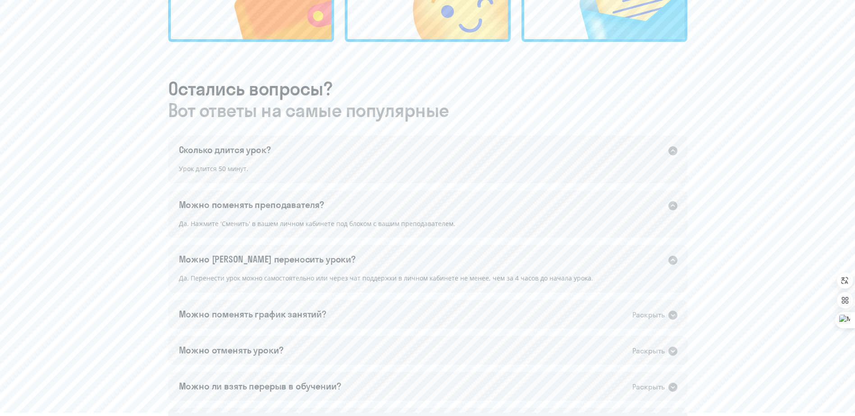
scroll to position [481, 0]
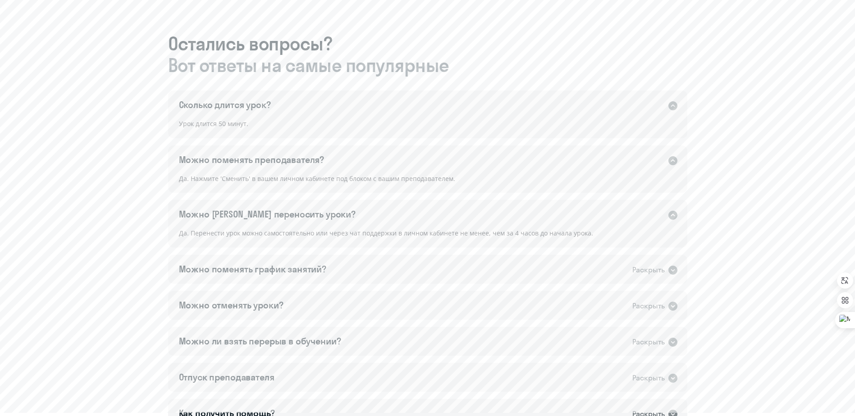
drag, startPoint x: 253, startPoint y: 231, endPoint x: 414, endPoint y: 239, distance: 160.7
click at [414, 239] on div "Да. Перенести урок можно самостоятельно или через чат поддержки в личном кабине…" at bounding box center [427, 238] width 519 height 20
drag, startPoint x: 414, startPoint y: 239, endPoint x: 376, endPoint y: 235, distance: 38.1
click at [376, 235] on div "Да. Перенести урок можно самостоятельно или через чат поддержки в личном кабине…" at bounding box center [427, 238] width 519 height 20
click at [357, 227] on div "Можно [PERSON_NAME] переносить уроки? Раскрыть" at bounding box center [427, 214] width 519 height 29
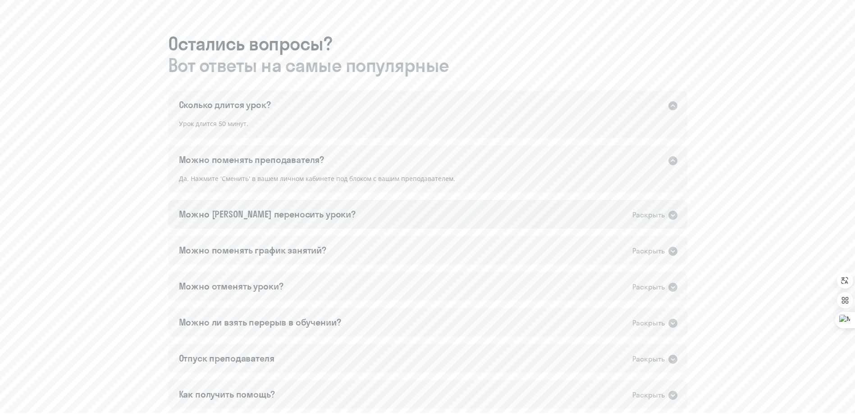
click at [337, 219] on div "Можно [PERSON_NAME] переносить уроки? Раскрыть" at bounding box center [427, 214] width 519 height 29
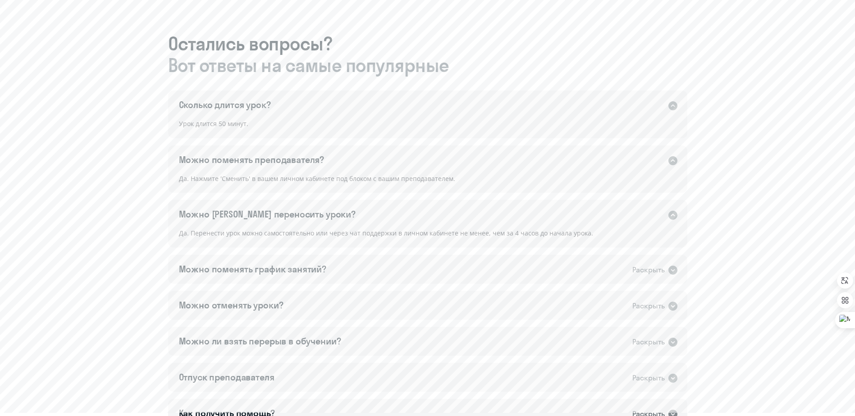
scroll to position [526, 0]
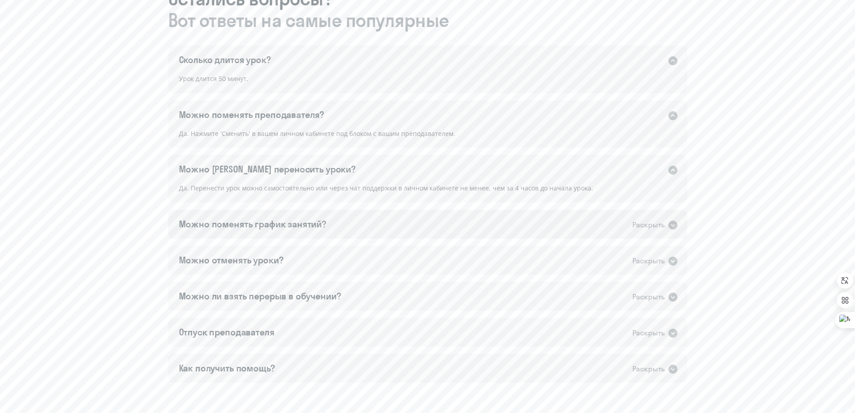
click at [318, 226] on div "Можно поменять график занятий?" at bounding box center [253, 224] width 148 height 13
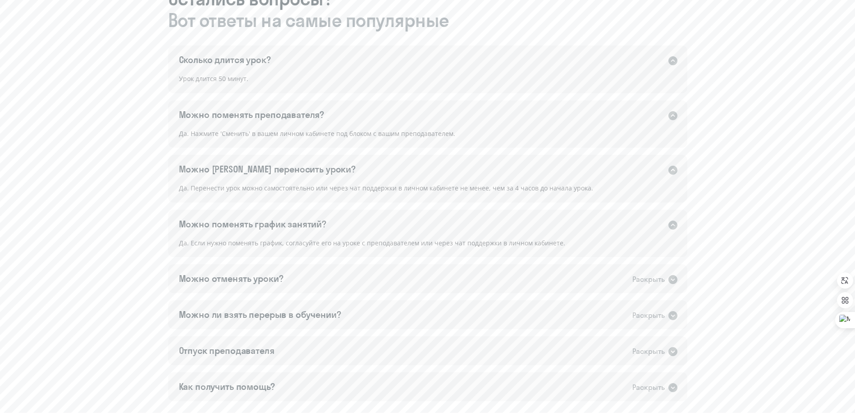
drag, startPoint x: 338, startPoint y: 243, endPoint x: 488, endPoint y: 247, distance: 150.6
click at [488, 247] on div "Да. Если нужно поменять график, согласуйте его на уроке с преподавателем или че…" at bounding box center [427, 248] width 519 height 20
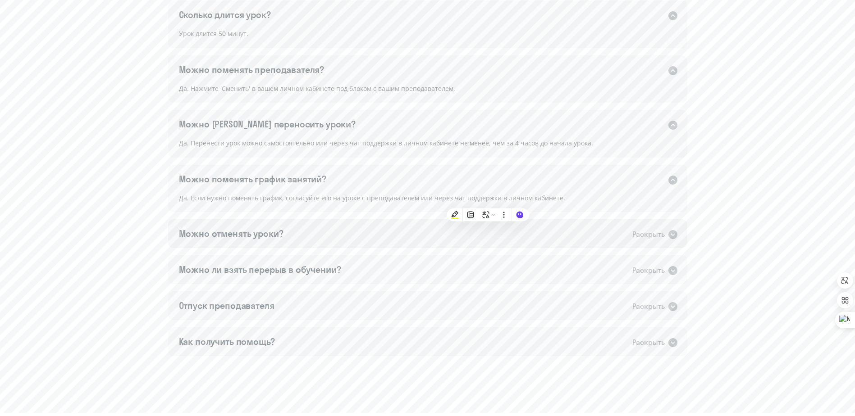
click at [268, 236] on div "Можно отменять уроки?" at bounding box center [231, 234] width 105 height 13
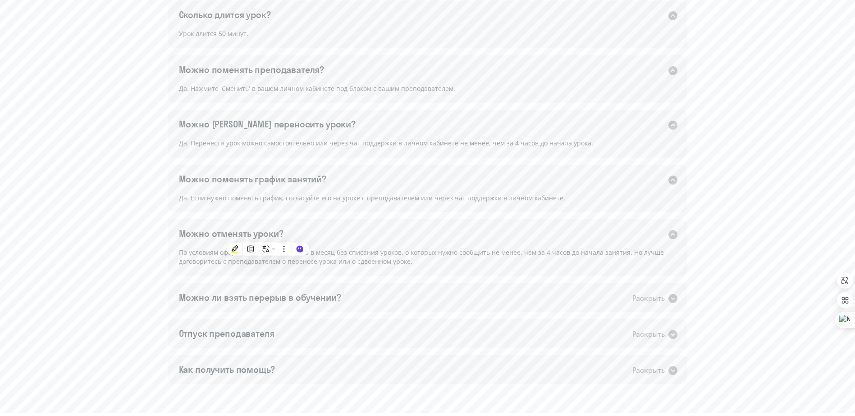
click at [385, 256] on div "По условиям оферты возможны 2 отмены в месяц без списания уроков, о которых нуж…" at bounding box center [427, 261] width 519 height 28
click at [329, 298] on div "Можно ли взять перерыв в обучении?" at bounding box center [260, 298] width 162 height 13
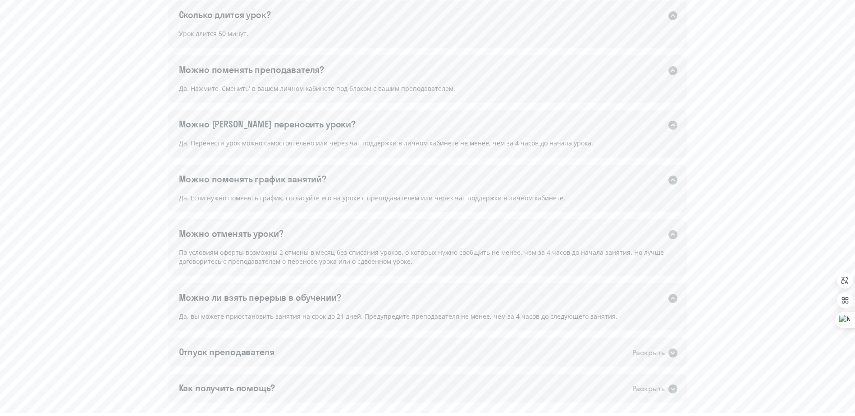
scroll to position [617, 0]
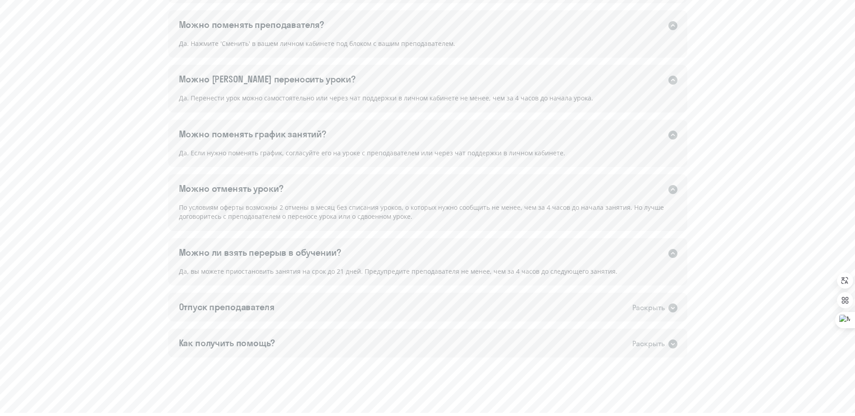
drag, startPoint x: 289, startPoint y: 273, endPoint x: 348, endPoint y: 270, distance: 59.1
click at [348, 270] on div "Да, вы можете приостановить занятия на срок до 21 дней. Предупредите преподават…" at bounding box center [427, 276] width 519 height 20
drag, startPoint x: 348, startPoint y: 270, endPoint x: 319, endPoint y: 271, distance: 28.9
click at [319, 271] on div "Да, вы можете приостановить занятия на срок до 21 дней. Предупредите преподават…" at bounding box center [427, 276] width 519 height 20
drag, startPoint x: 290, startPoint y: 273, endPoint x: 495, endPoint y: 281, distance: 204.8
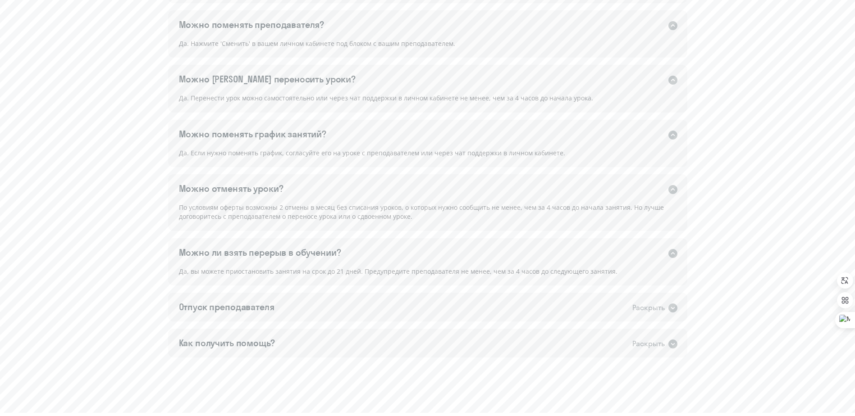
click at [495, 281] on div "Да, вы можете приостановить занятия на срок до 21 дней. Предупредите преподават…" at bounding box center [427, 276] width 519 height 20
click at [412, 261] on div "Можно ли взять перерыв в обучении? Раскрыть" at bounding box center [427, 252] width 519 height 29
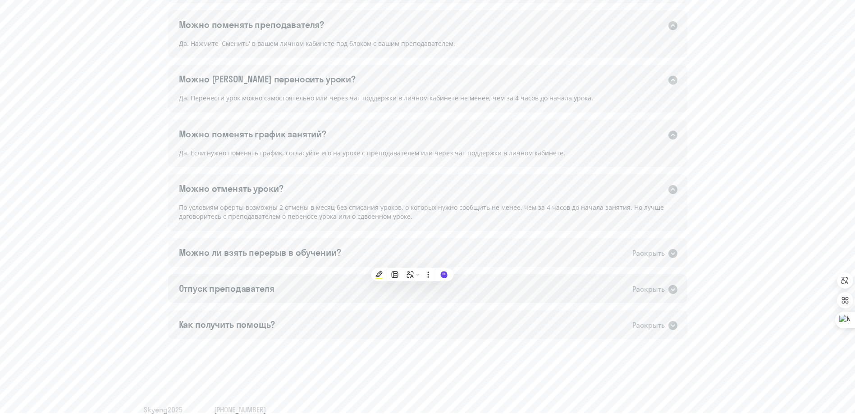
click at [293, 296] on div "Отпуск преподавателя Раскрыть" at bounding box center [427, 288] width 519 height 29
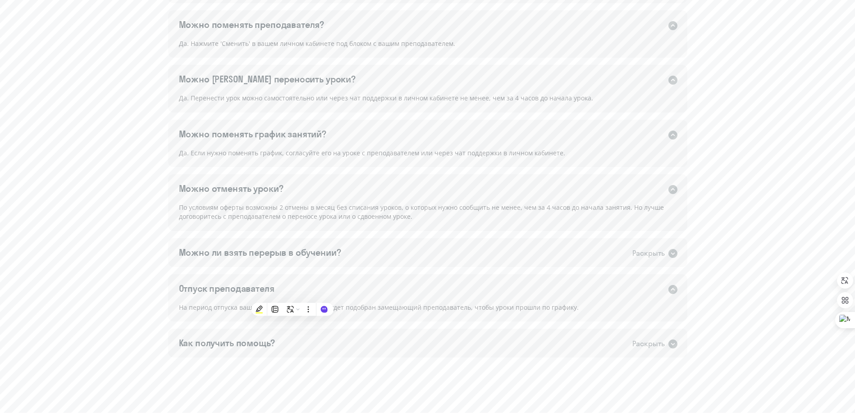
scroll to position [648, 0]
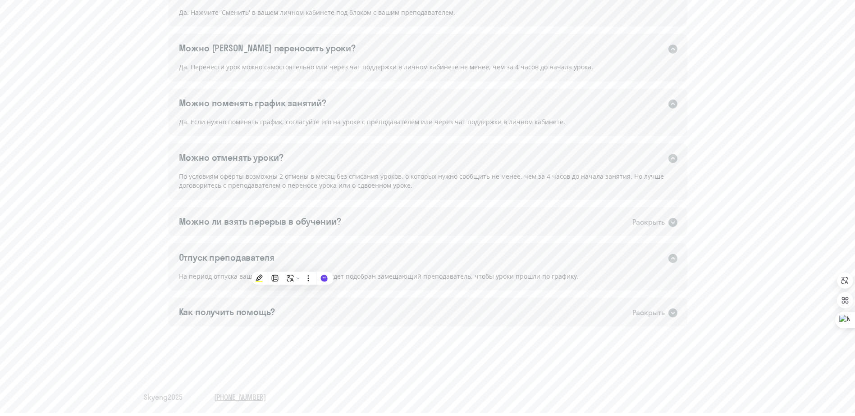
click at [366, 276] on div "На период отпуска вашего преподавателя вам будет подобран замещающий преподават…" at bounding box center [427, 281] width 519 height 20
click at [288, 308] on div "Как получить помощь? Раскрыть" at bounding box center [427, 312] width 519 height 29
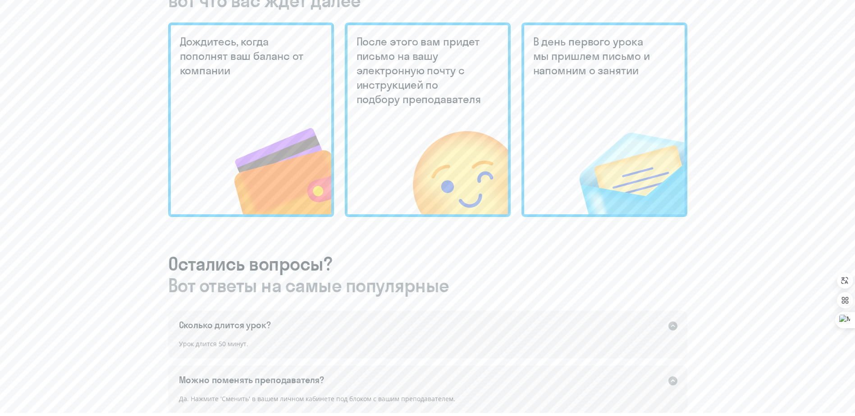
scroll to position [0, 0]
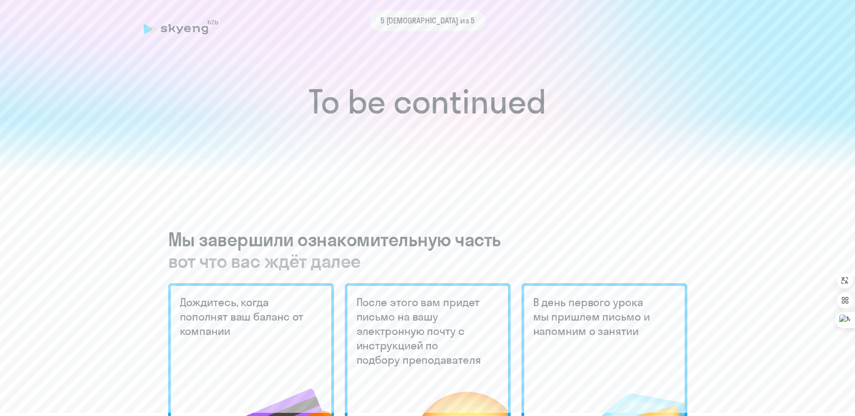
click at [172, 28] on div "5 [DEMOGRAPHIC_DATA] из 5" at bounding box center [428, 20] width 568 height 21
click at [200, 28] on div "5 [DEMOGRAPHIC_DATA] из 5" at bounding box center [428, 20] width 568 height 21
click at [447, 247] on h3 "Мы завершили ознакомительную часть вот что вас ждёт далее" at bounding box center [427, 250] width 519 height 43
click at [313, 247] on h3 "Мы завершили ознакомительную часть вот что вас ждёт далее" at bounding box center [427, 250] width 519 height 43
drag, startPoint x: 326, startPoint y: 263, endPoint x: 345, endPoint y: 263, distance: 18.9
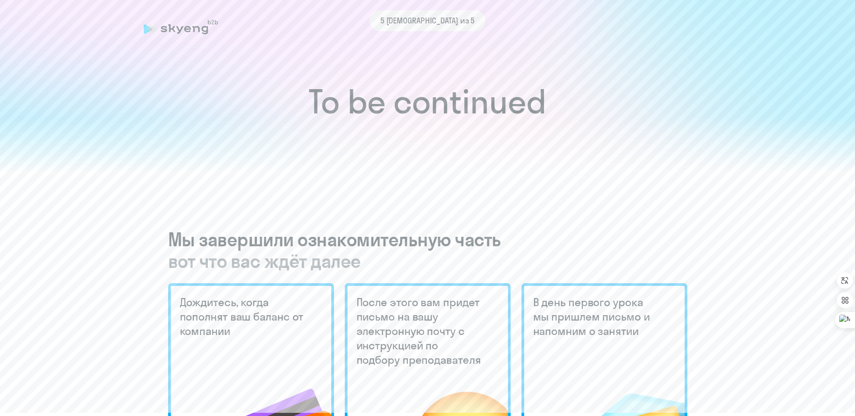
click at [345, 263] on span "вот что вас ждёт далее" at bounding box center [427, 262] width 519 height 22
drag, startPoint x: 345, startPoint y: 263, endPoint x: 353, endPoint y: 245, distance: 19.8
click at [345, 262] on span "вот что вас ждёт далее" at bounding box center [427, 262] width 519 height 22
click at [435, 26] on span "5 [DEMOGRAPHIC_DATA] из 5" at bounding box center [427, 21] width 95 height 12
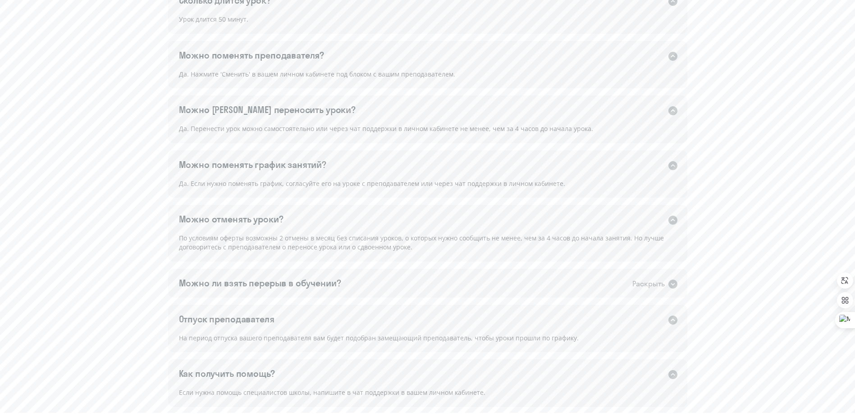
scroll to position [667, 0]
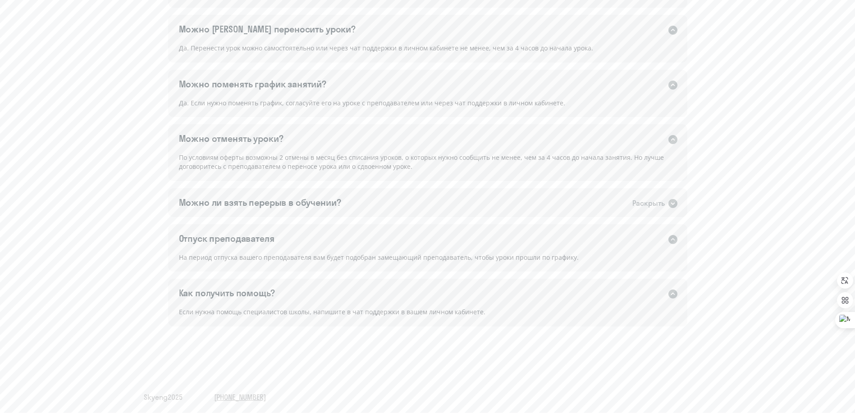
drag, startPoint x: 336, startPoint y: 312, endPoint x: 424, endPoint y: 315, distance: 87.9
click at [424, 315] on div "Если нужна помощь специалистов школы, напишите в чат поддержки в вашем личном к…" at bounding box center [427, 317] width 519 height 20
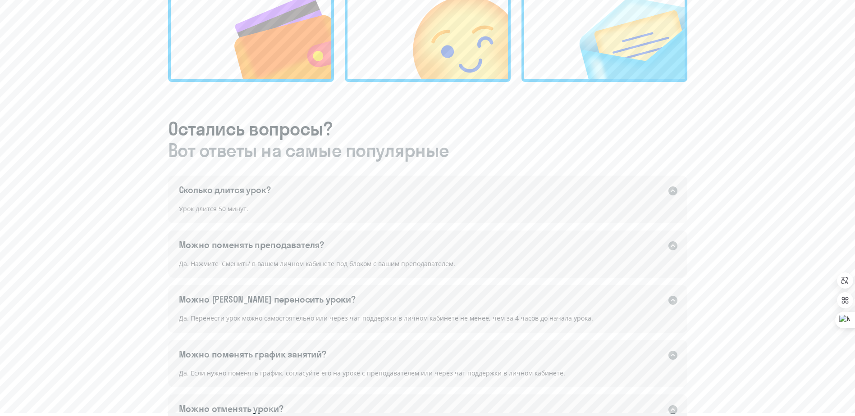
scroll to position [0, 0]
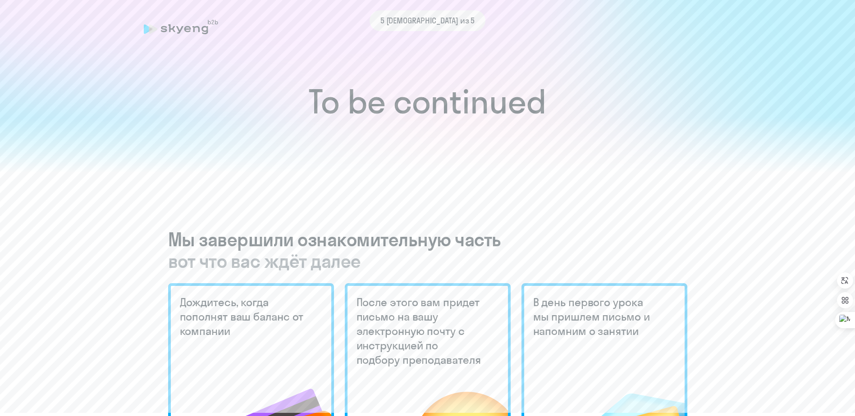
drag, startPoint x: 257, startPoint y: 313, endPoint x: 299, endPoint y: 316, distance: 42.5
click at [299, 316] on h5 "Дождитесь, когда пополнят ваш баланс от компании" at bounding box center [243, 316] width 127 height 43
click at [289, 322] on h5 "Дождитесь, когда пополнят ваш баланс от компании" at bounding box center [243, 316] width 127 height 43
drag, startPoint x: 423, startPoint y: 310, endPoint x: 451, endPoint y: 313, distance: 27.7
click at [451, 313] on h5 "После этого вам придет письмо на вашу электронную почту с инструкцией по подбор…" at bounding box center [420, 331] width 127 height 72
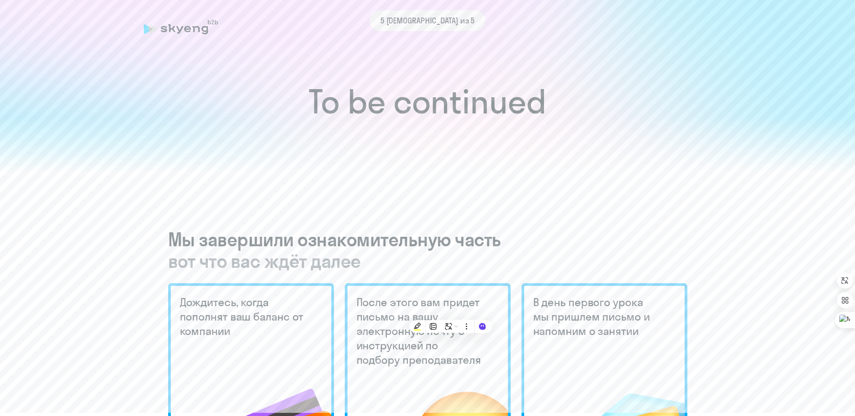
click at [438, 331] on div at bounding box center [432, 326] width 15 height 13
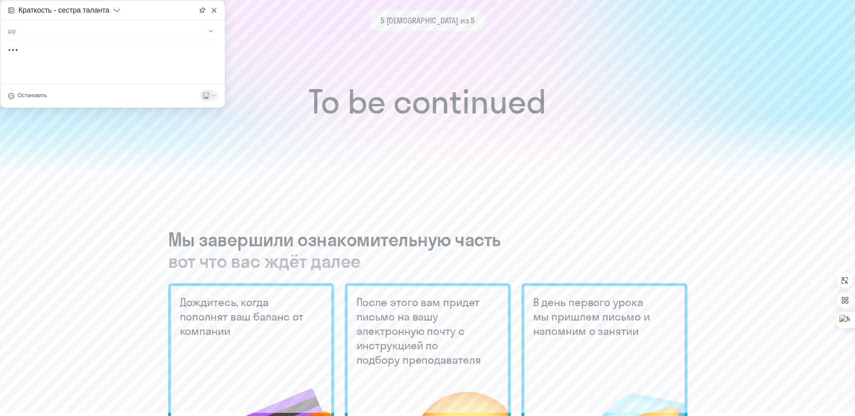
click at [409, 386] on img at bounding box center [441, 414] width 133 height 121
